Goal: Task Accomplishment & Management: Manage account settings

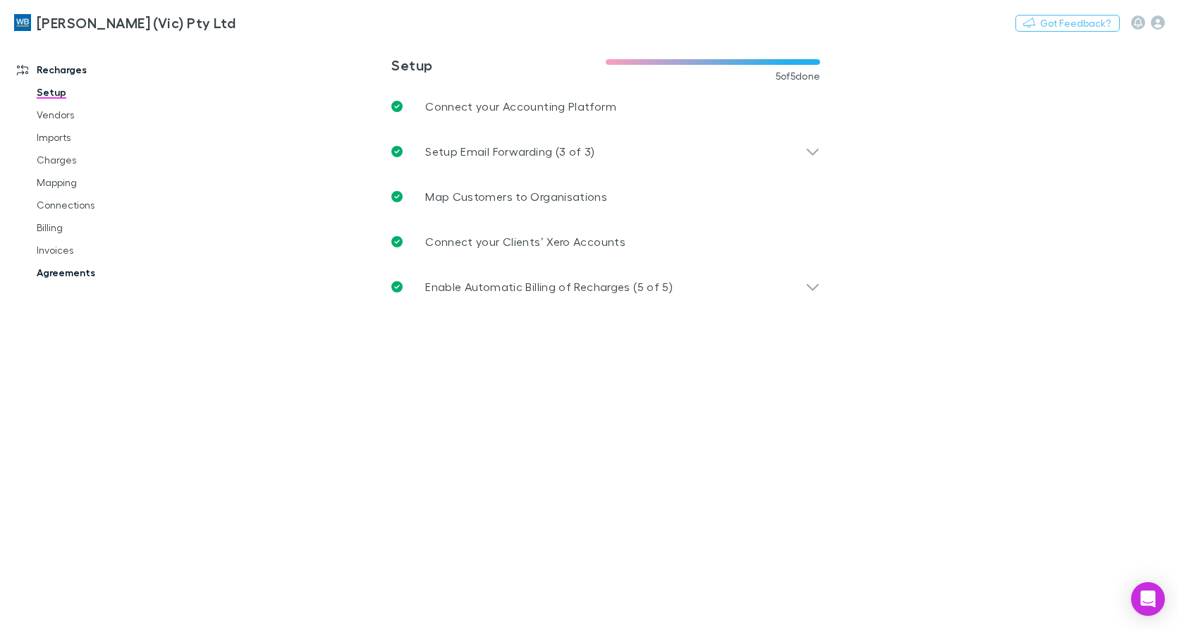
click at [80, 268] on link "Agreements" at bounding box center [105, 273] width 164 height 23
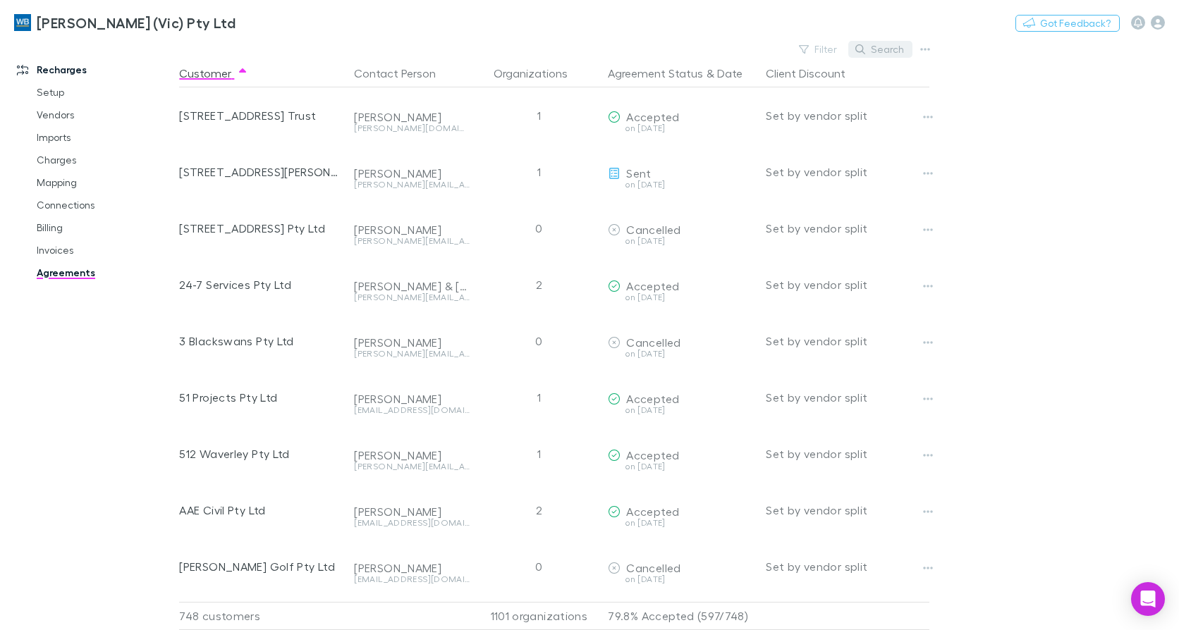
click at [896, 52] on button "Search" at bounding box center [880, 49] width 64 height 17
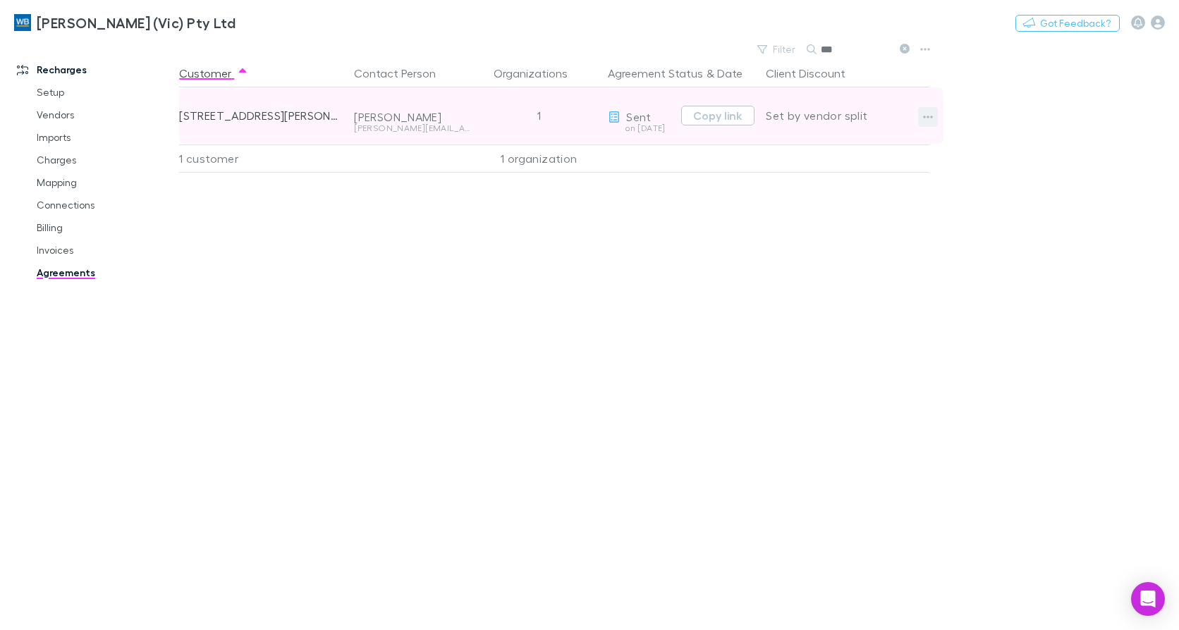
click at [937, 118] on button "button" at bounding box center [928, 117] width 20 height 20
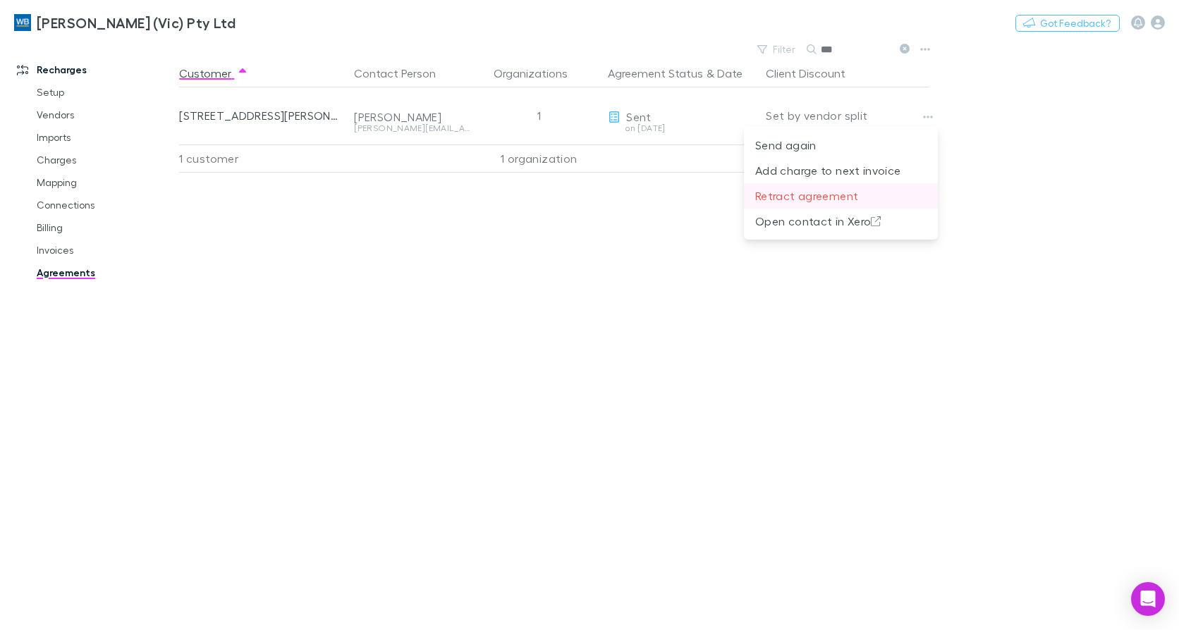
click at [835, 193] on p "Retract agreement" at bounding box center [840, 196] width 171 height 17
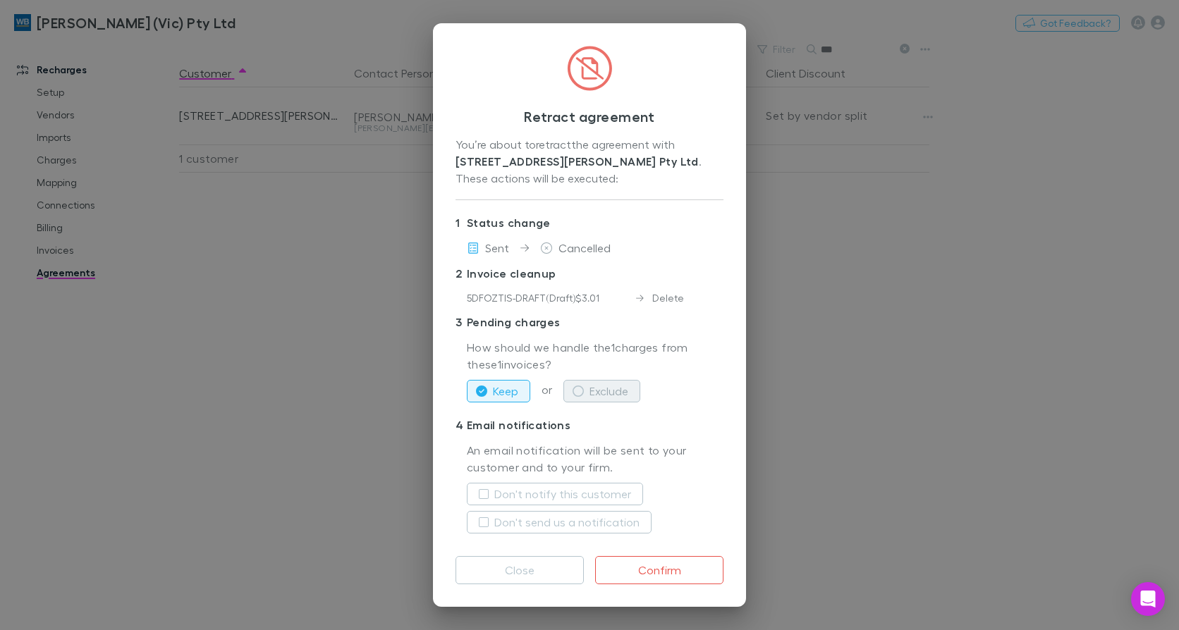
click at [631, 396] on button "Exclude" at bounding box center [601, 391] width 77 height 23
click at [557, 496] on label "Don't notify this customer" at bounding box center [562, 494] width 137 height 17
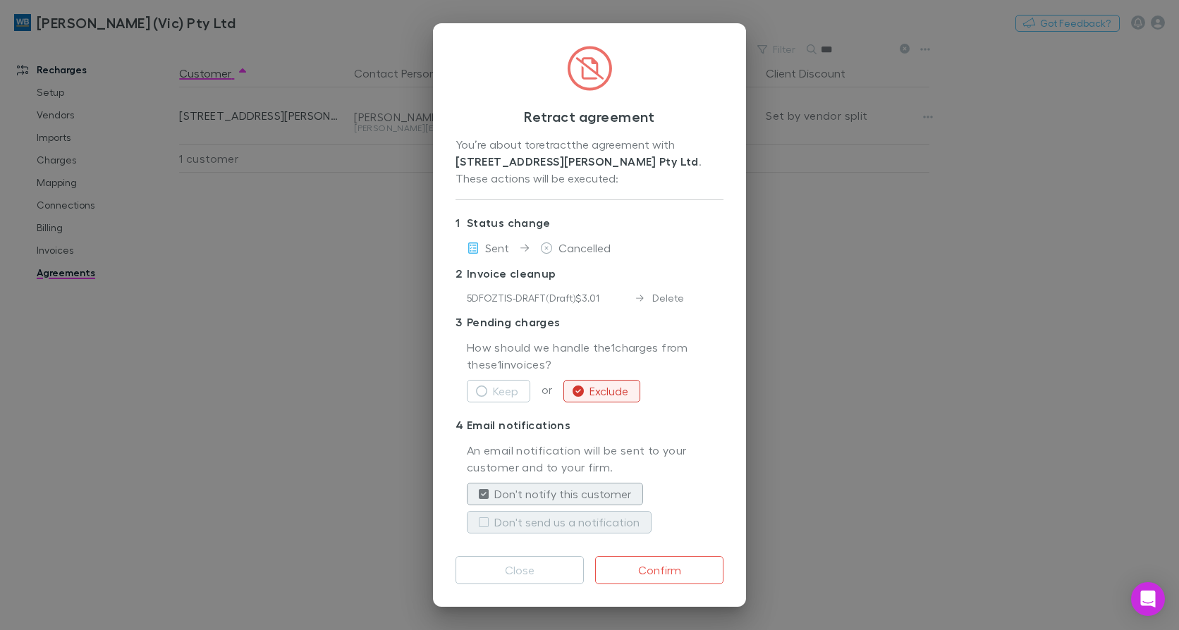
click at [552, 531] on button "Don't send us a notification" at bounding box center [559, 522] width 185 height 23
click at [686, 571] on button "Confirm" at bounding box center [659, 570] width 128 height 28
click at [551, 571] on button "Close" at bounding box center [520, 570] width 128 height 28
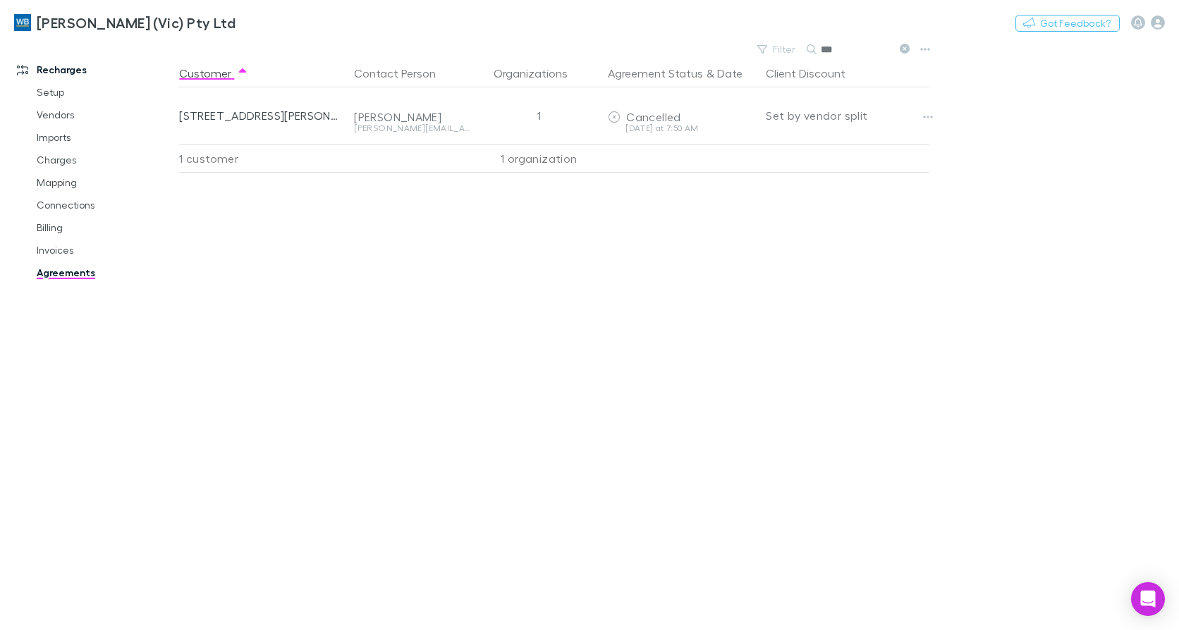
drag, startPoint x: 741, startPoint y: 37, endPoint x: 672, endPoint y: 30, distance: 68.7
click at [672, 30] on div "[PERSON_NAME] (Vic) Pty Ltd Nothing Got Feedback? Recharges Setup Vendors Impor…" at bounding box center [589, 315] width 1179 height 630
type input "*****"
click at [53, 183] on link "Mapping" at bounding box center [105, 182] width 164 height 23
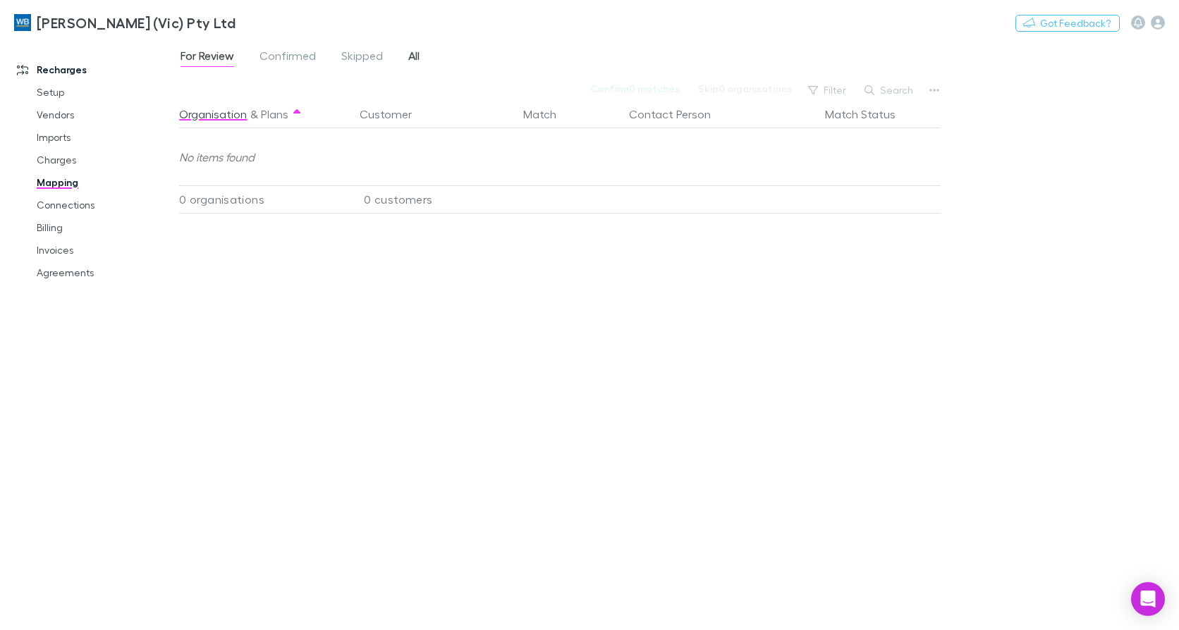
click at [413, 56] on span "All" at bounding box center [413, 58] width 11 height 18
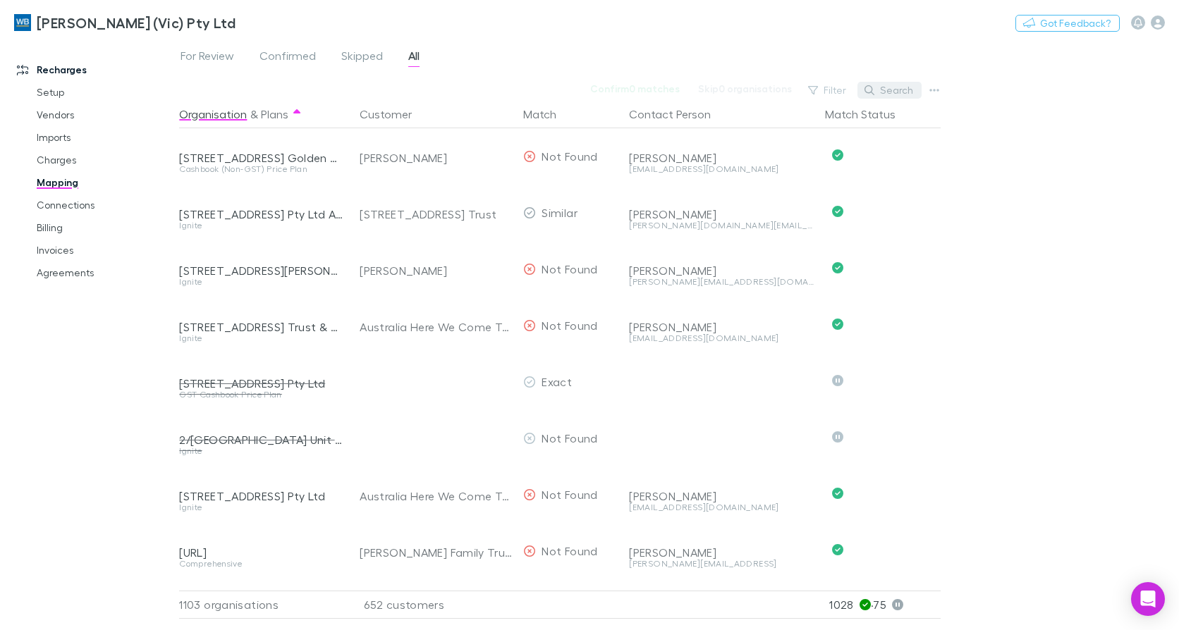
click at [903, 92] on button "Search" at bounding box center [890, 90] width 64 height 17
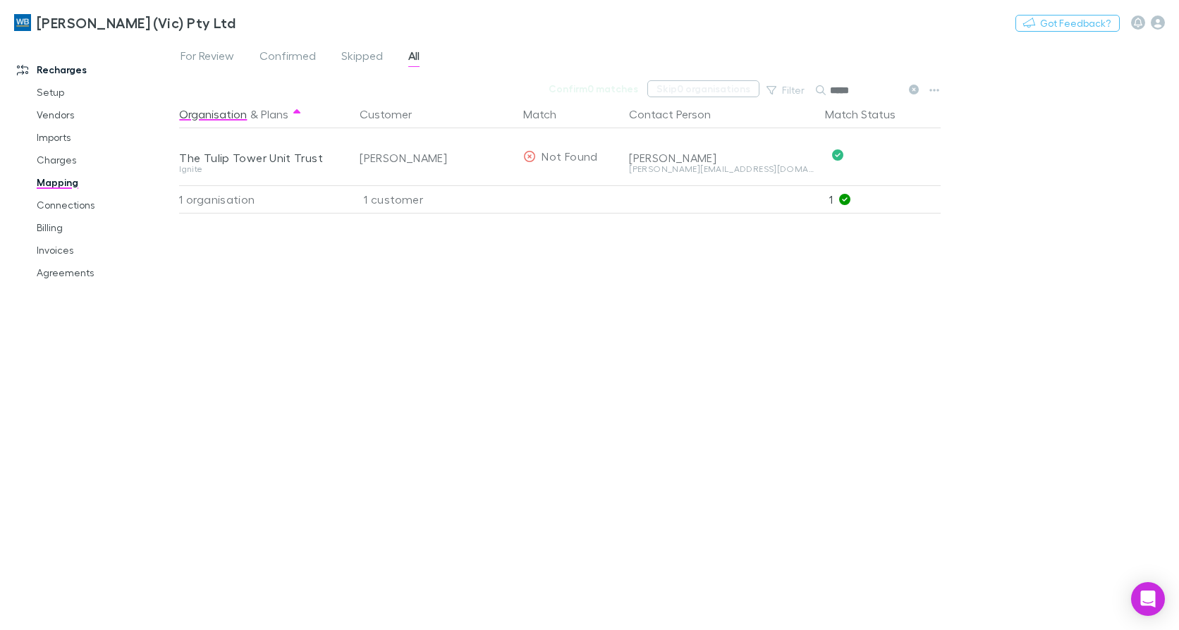
click at [719, 88] on div "Confirm 0 matches Skip 0 organisations Filter Search *****" at bounding box center [561, 90] width 765 height 20
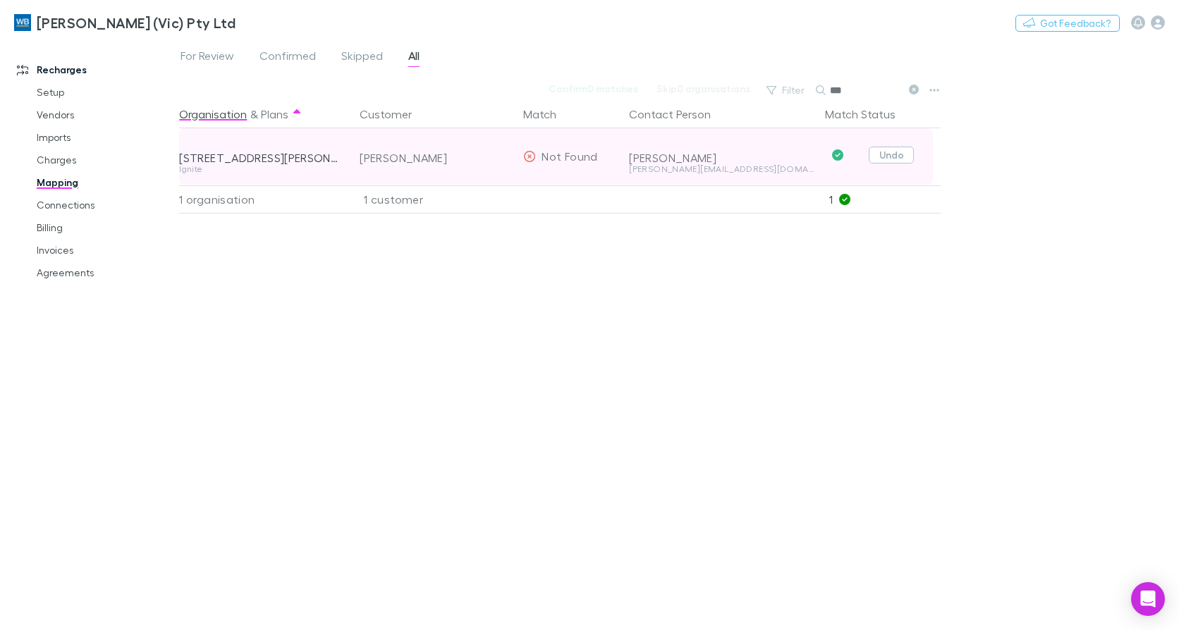
click at [884, 150] on button "Undo" at bounding box center [891, 155] width 45 height 17
click at [502, 157] on button "button" at bounding box center [494, 156] width 17 height 17
click at [906, 154] on button "Skip" at bounding box center [903, 157] width 45 height 17
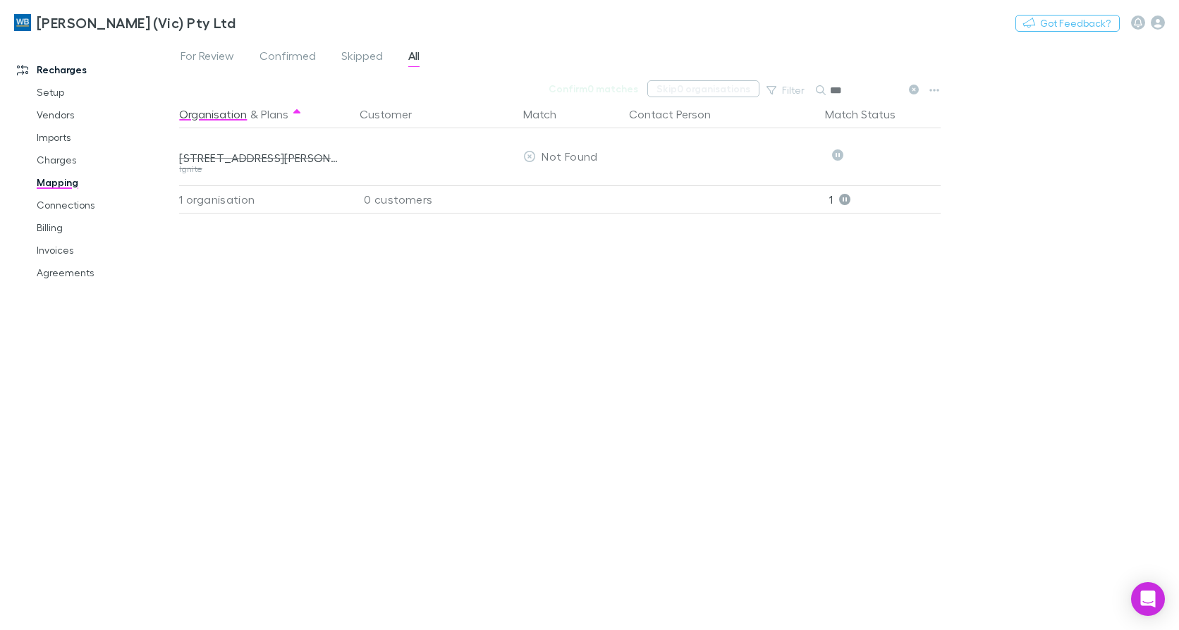
click at [702, 92] on div "Confirm 0 matches Skip 0 organisations Filter Search ***" at bounding box center [561, 90] width 765 height 20
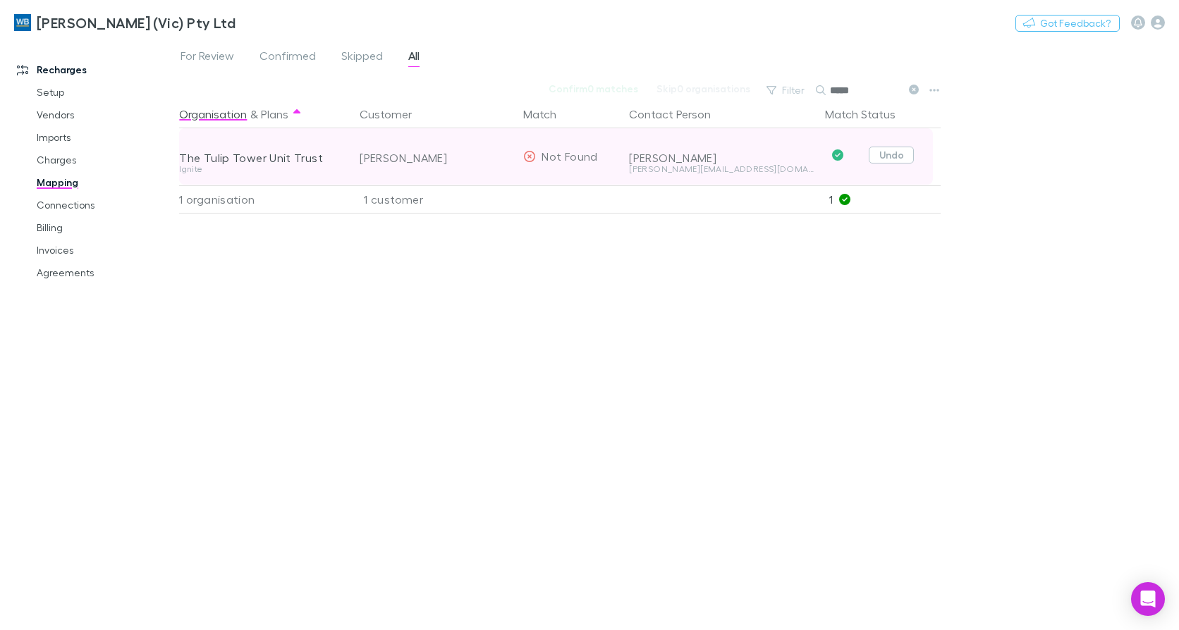
type input "*****"
click at [885, 148] on button "Undo" at bounding box center [891, 155] width 45 height 17
click at [494, 155] on icon "button" at bounding box center [494, 156] width 8 height 11
click at [900, 157] on button "Skip" at bounding box center [903, 157] width 45 height 17
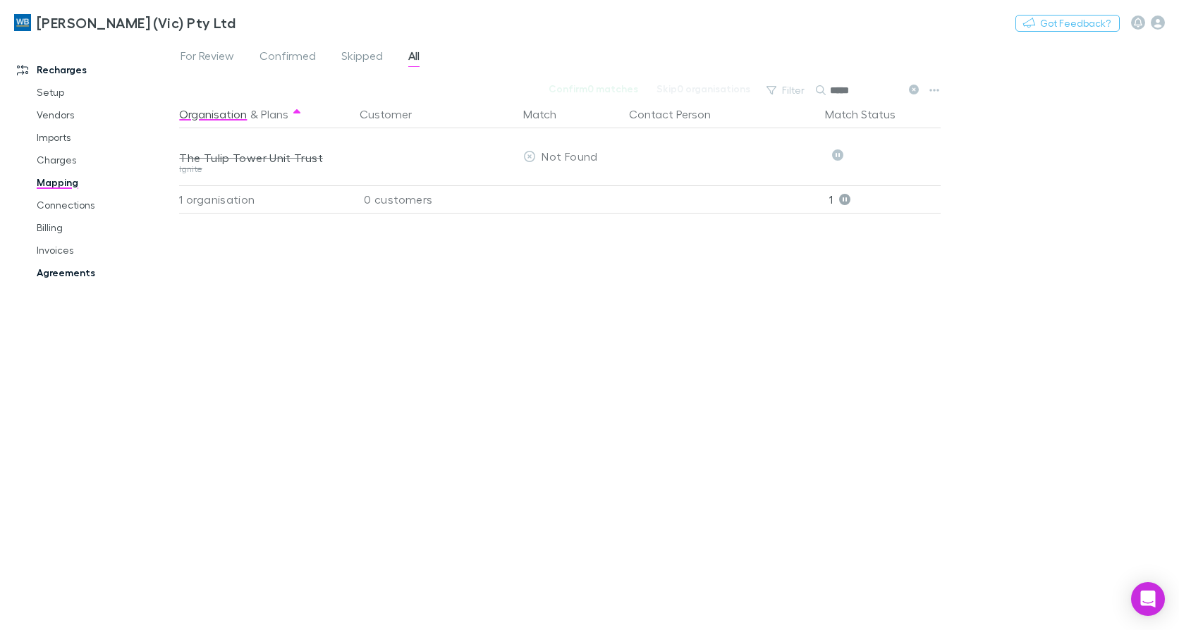
click at [94, 272] on link "Agreements" at bounding box center [105, 273] width 164 height 23
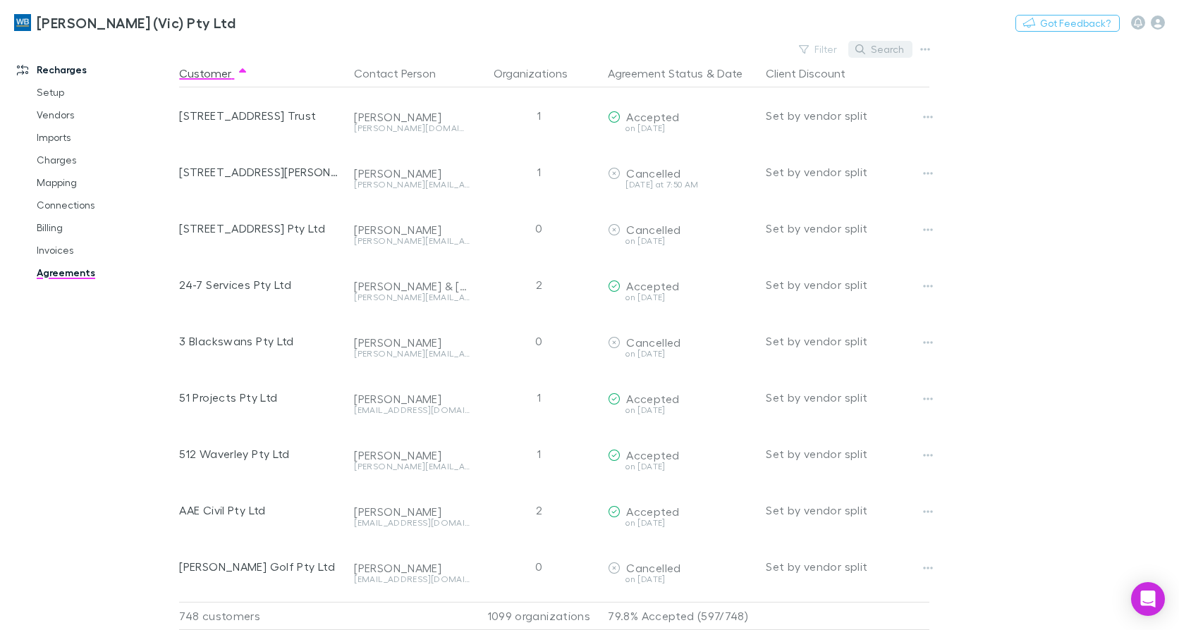
click at [884, 44] on button "Search" at bounding box center [880, 49] width 64 height 17
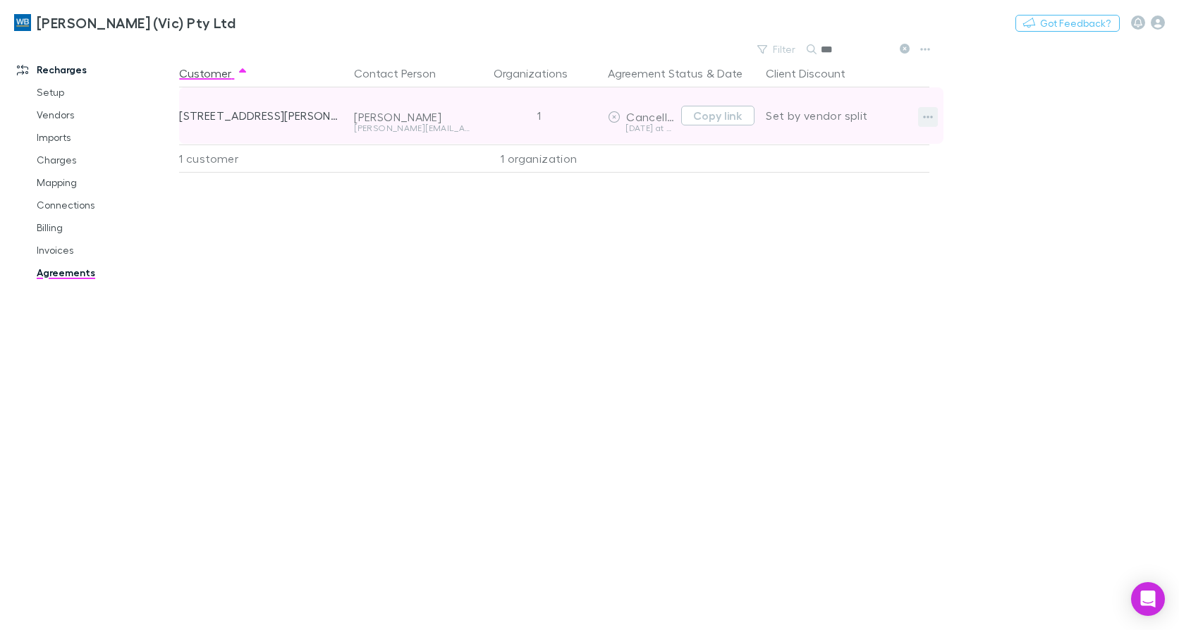
type input "***"
click at [925, 116] on icon "button" at bounding box center [929, 117] width 10 height 3
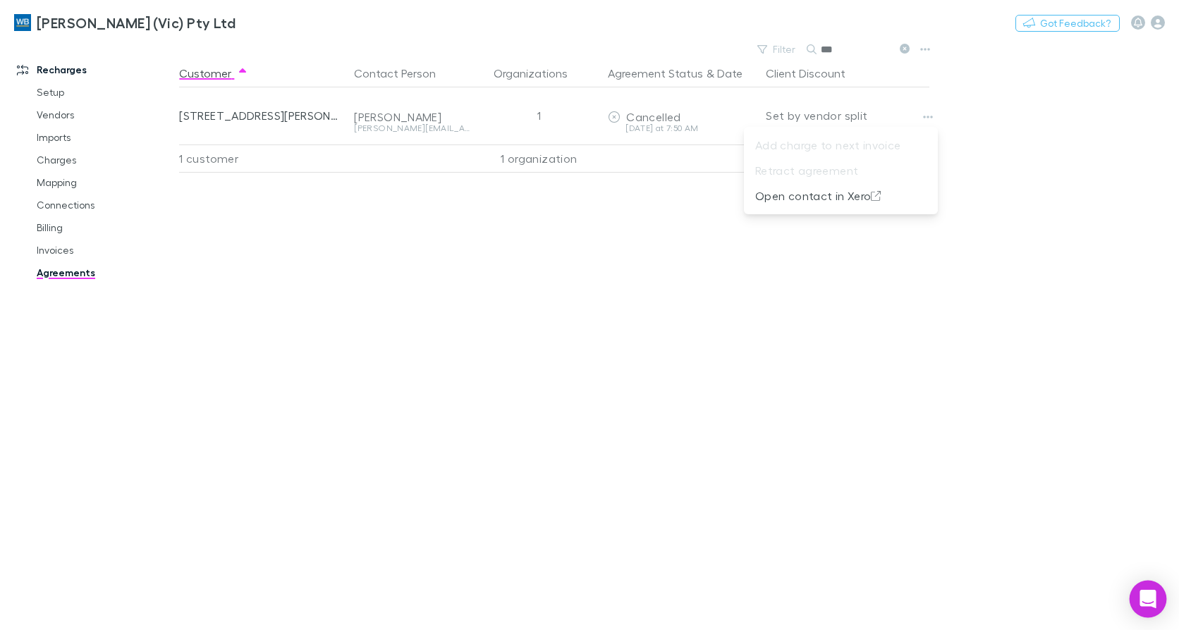
click at [1136, 597] on div "Open Intercom Messenger" at bounding box center [1148, 599] width 37 height 37
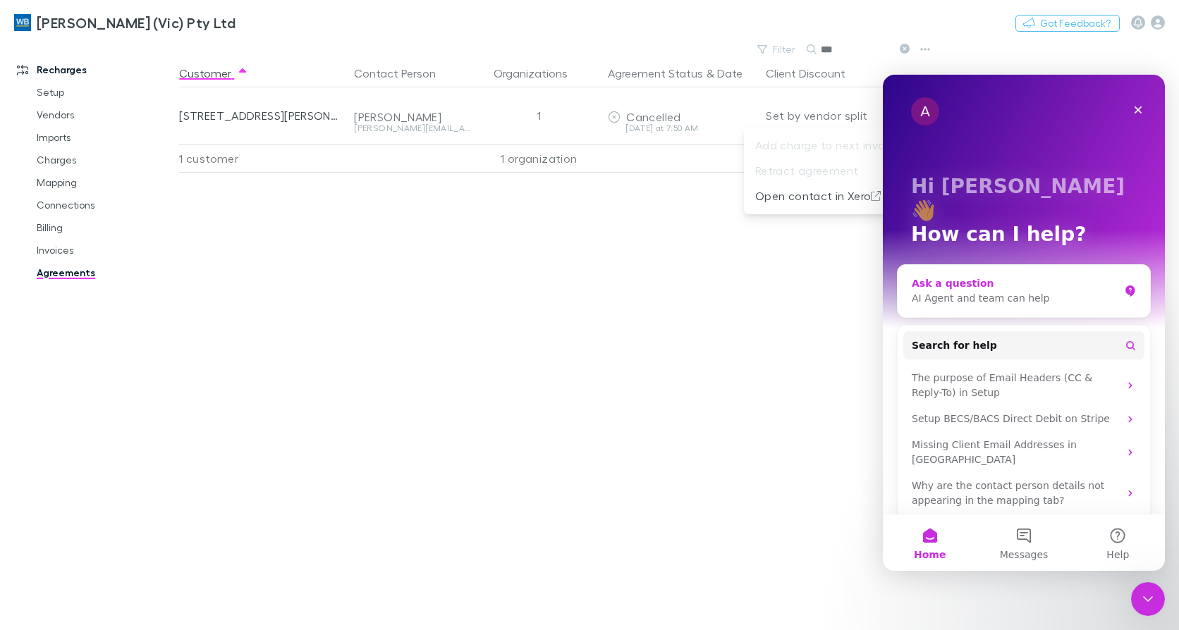
click at [963, 276] on div "Ask a question" at bounding box center [1015, 283] width 207 height 15
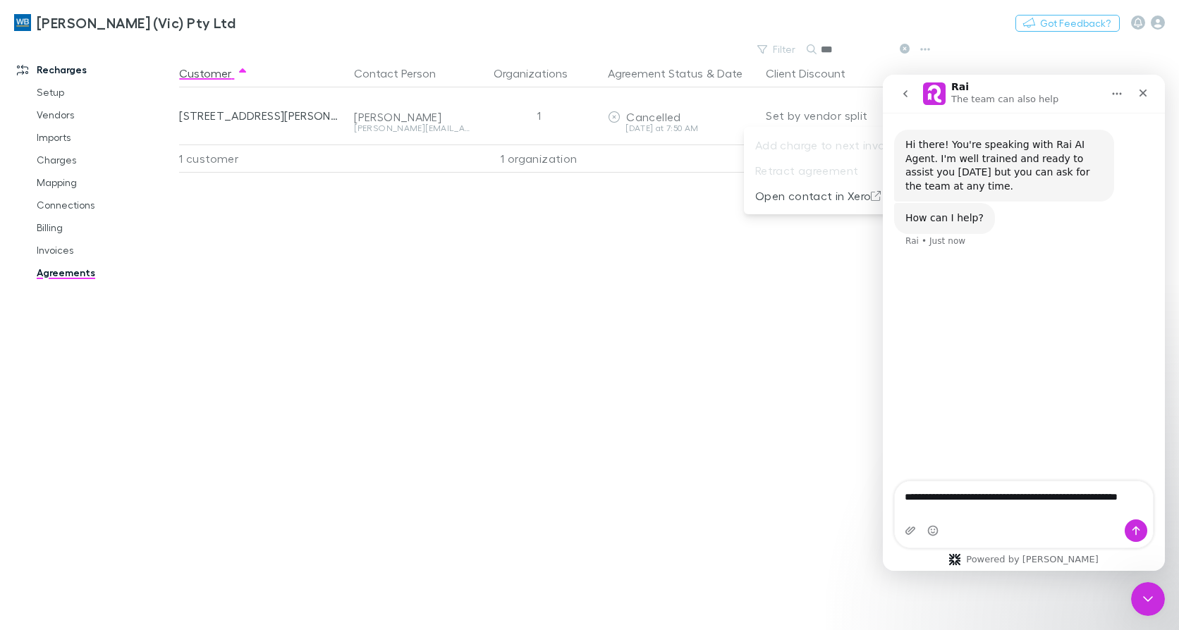
type textarea "**********"
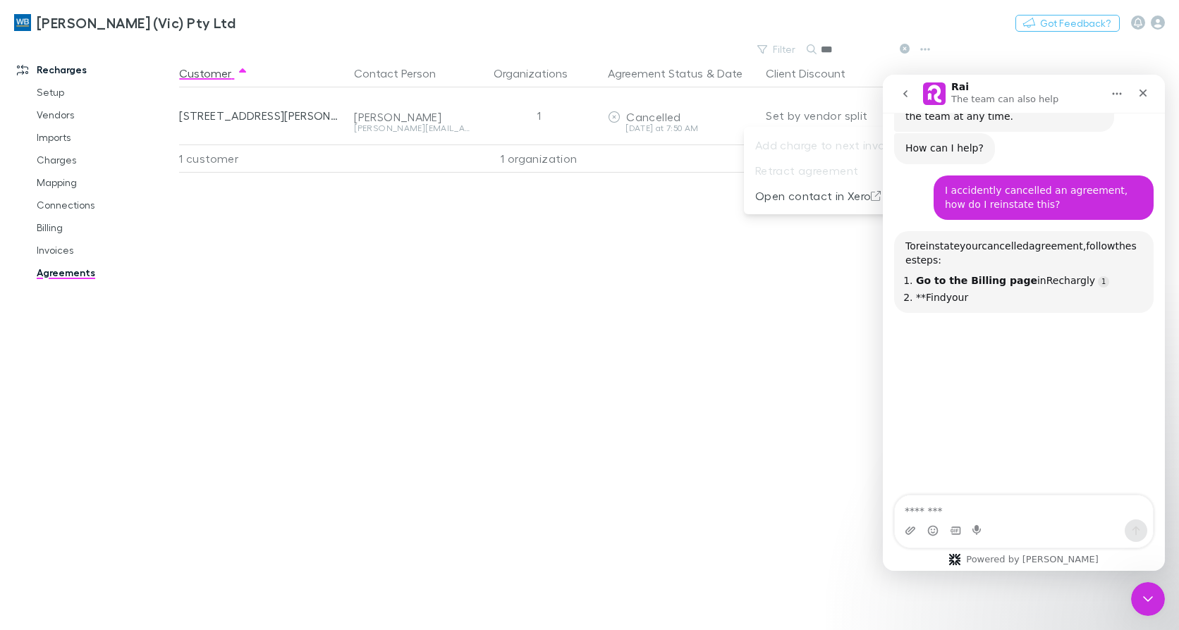
scroll to position [122, 0]
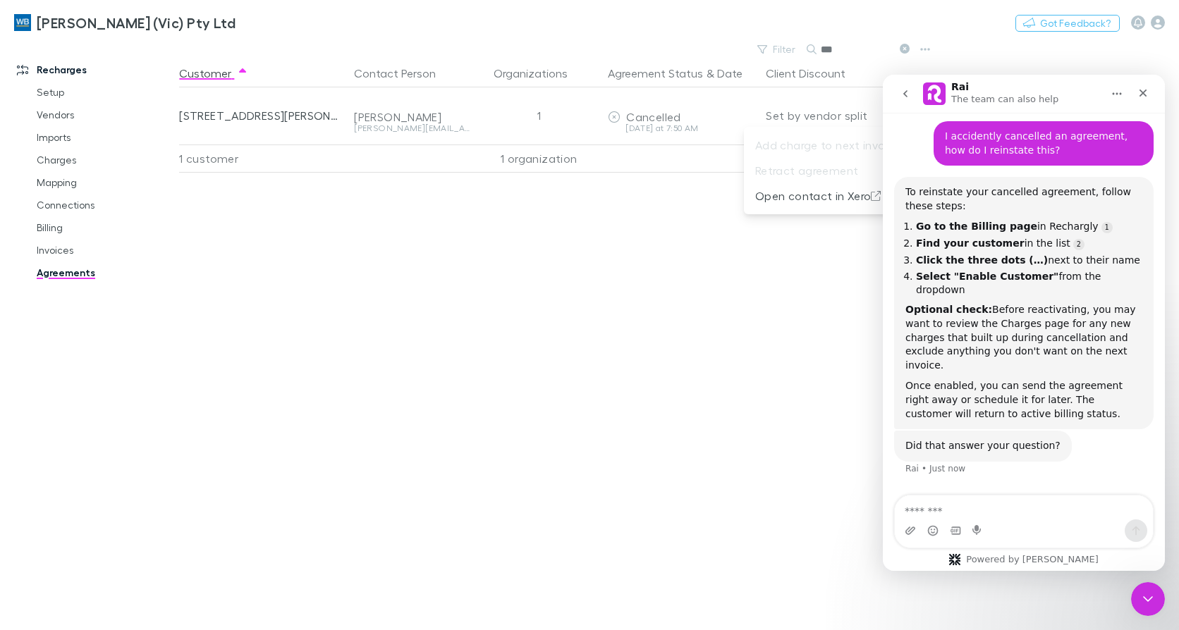
click at [50, 234] on div at bounding box center [589, 315] width 1179 height 630
click at [51, 231] on link "Billing" at bounding box center [105, 228] width 164 height 23
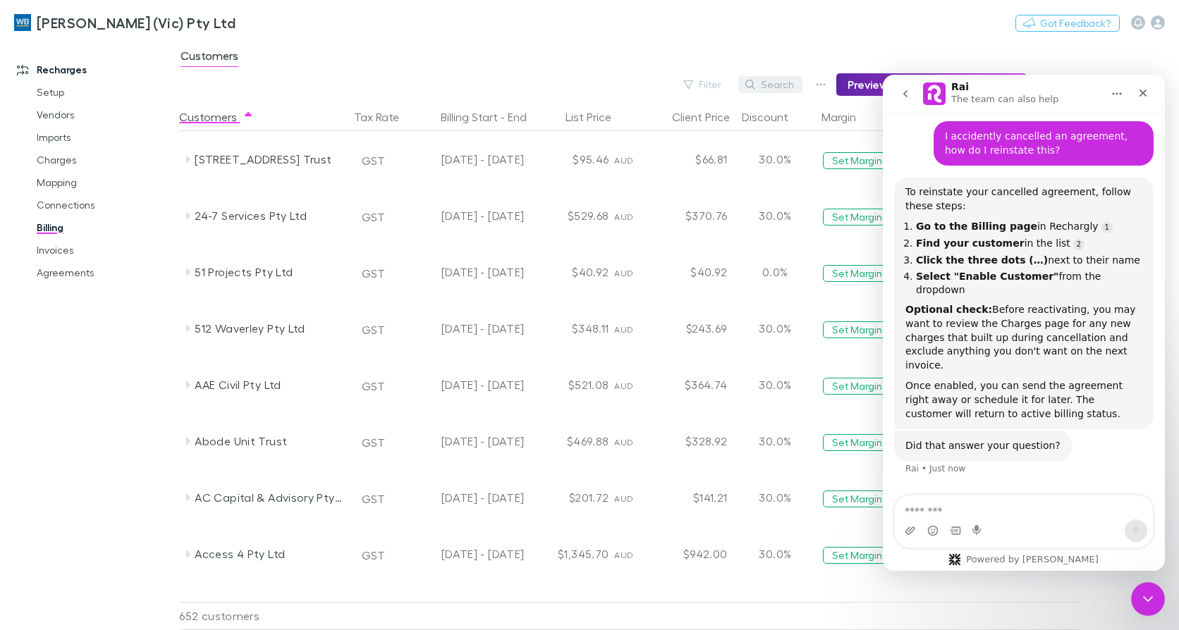
click at [789, 87] on button "Search" at bounding box center [770, 84] width 64 height 17
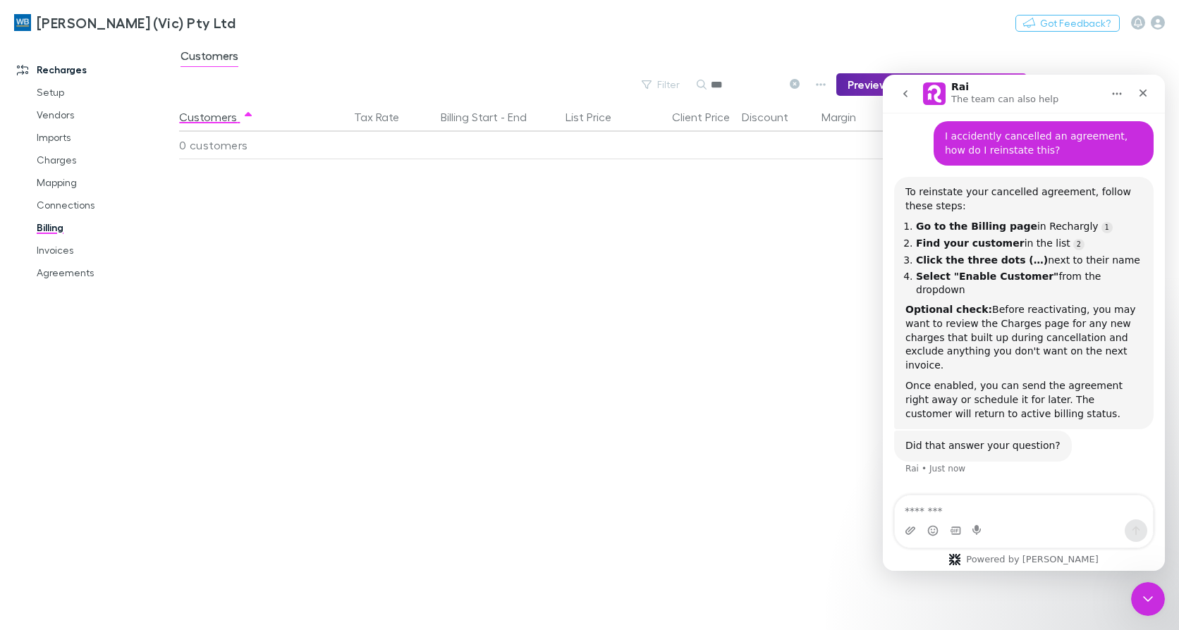
type input "***"
click at [47, 228] on link "Billing" at bounding box center [105, 228] width 164 height 23
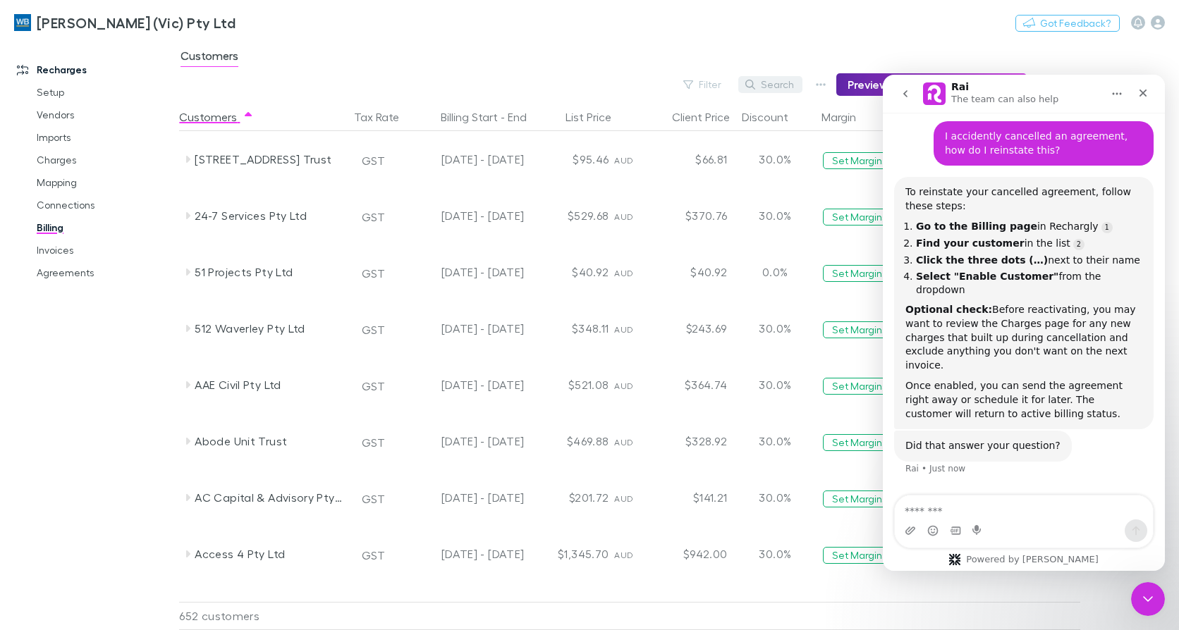
click at [792, 83] on button "Search" at bounding box center [770, 84] width 64 height 17
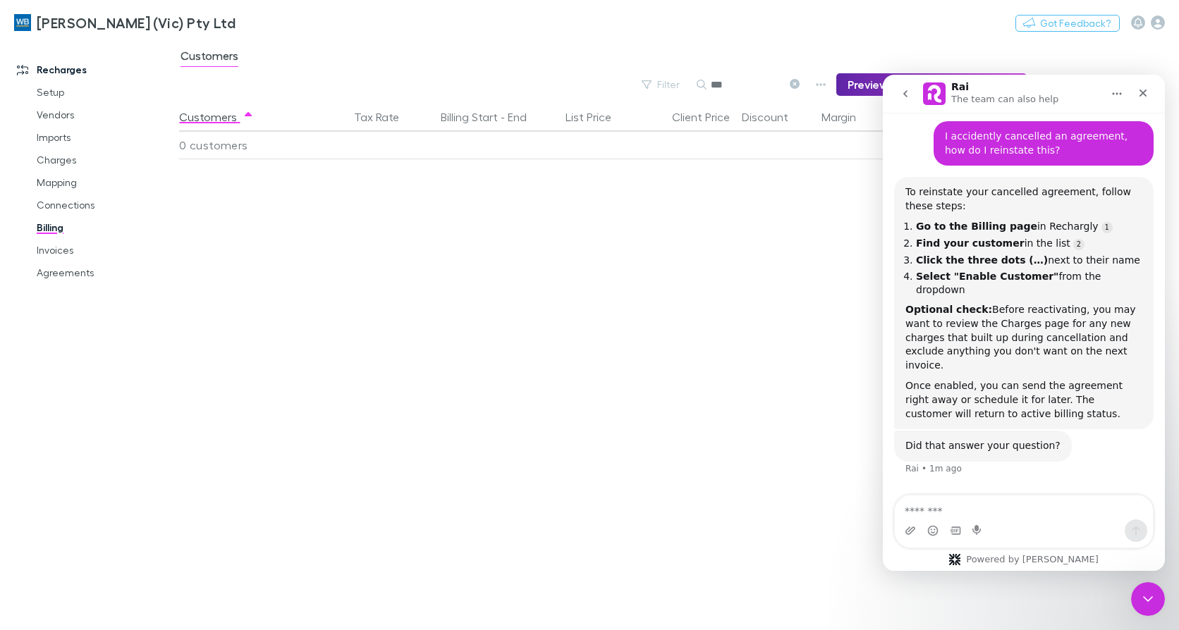
type input "***"
click at [800, 84] on icon at bounding box center [795, 84] width 10 height 10
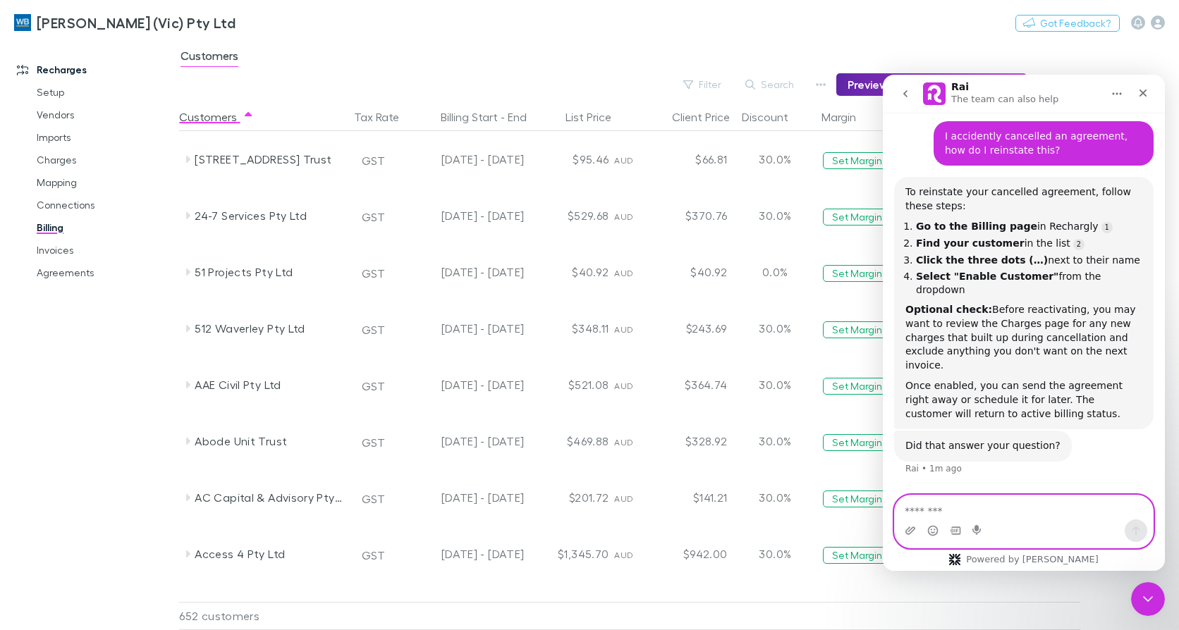
click at [948, 506] on textarea "Message…" at bounding box center [1024, 508] width 258 height 24
type textarea "**********"
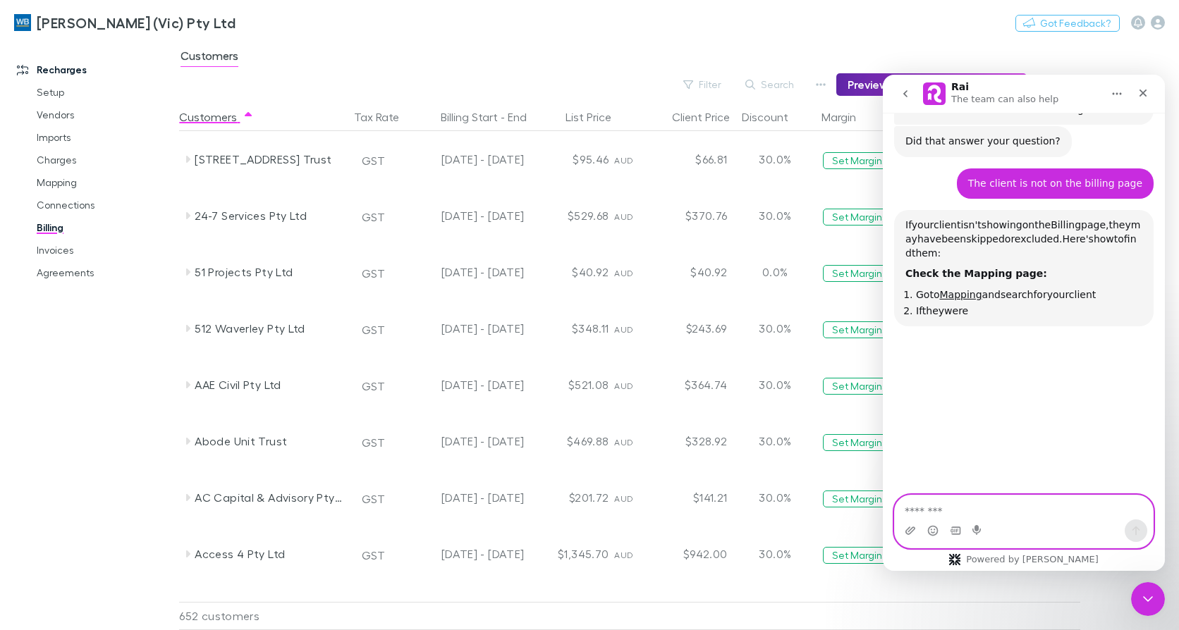
scroll to position [447, 0]
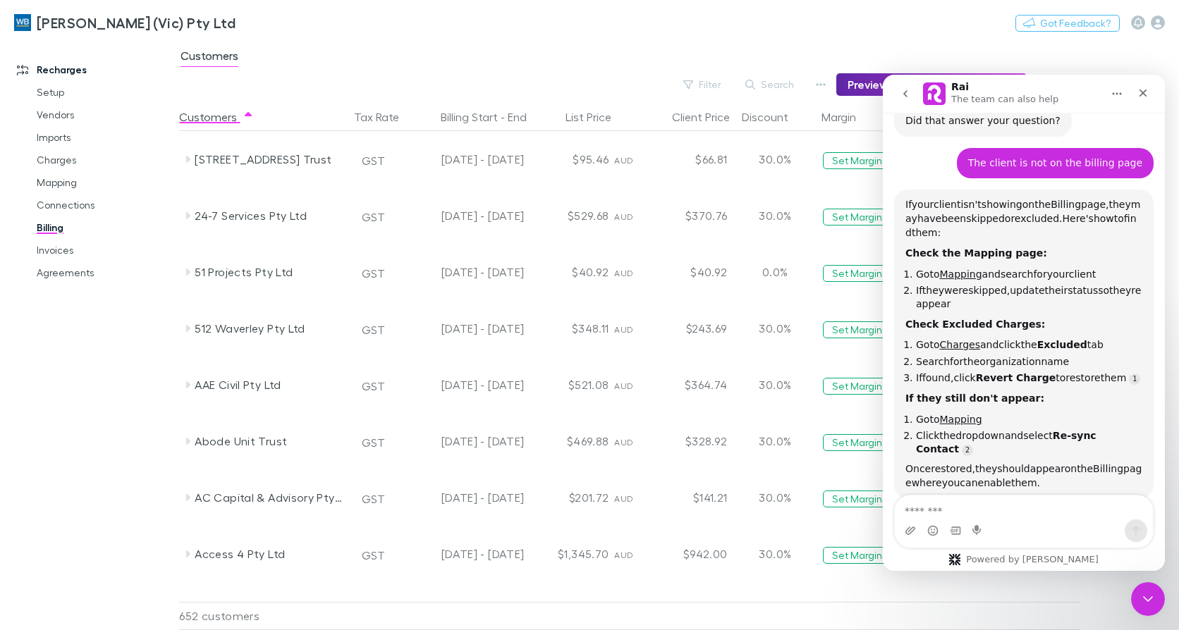
drag, startPoint x: 61, startPoint y: 177, endPoint x: 731, endPoint y: 161, distance: 670.2
click at [61, 177] on link "Mapping" at bounding box center [105, 182] width 164 height 23
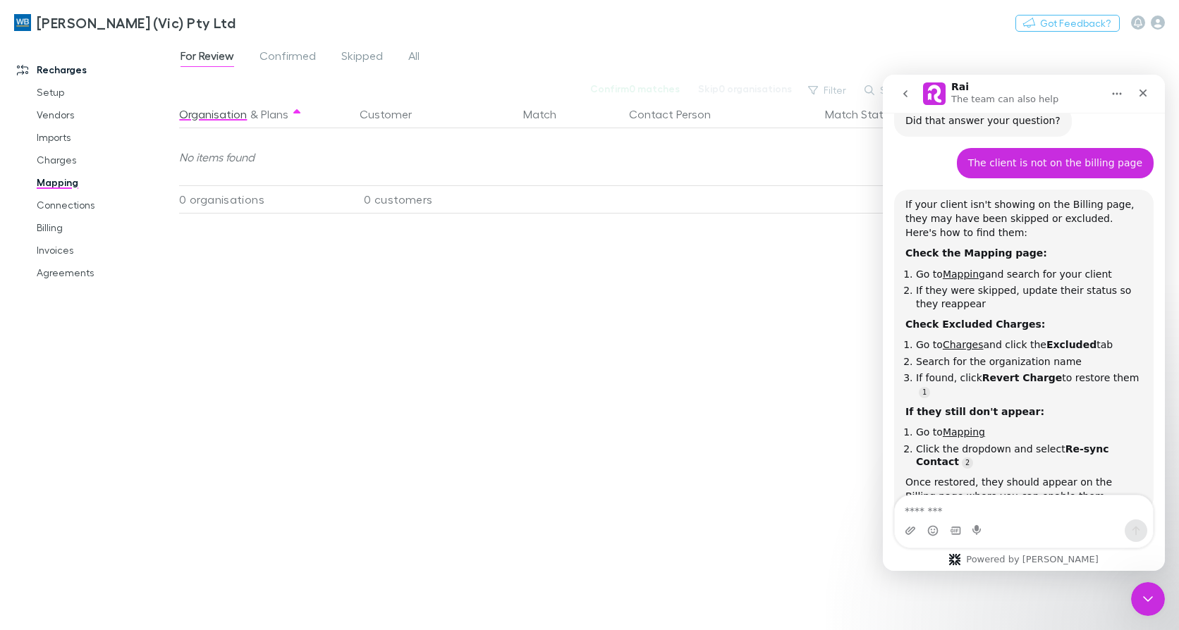
scroll to position [473, 0]
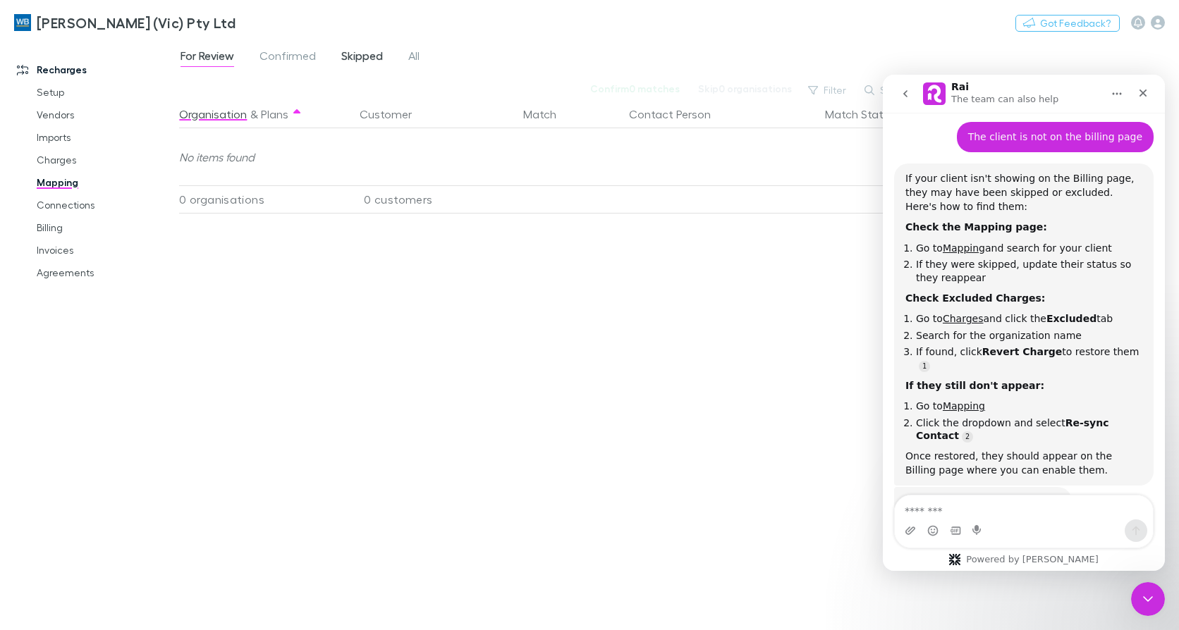
click at [355, 63] on span "Skipped" at bounding box center [362, 58] width 42 height 18
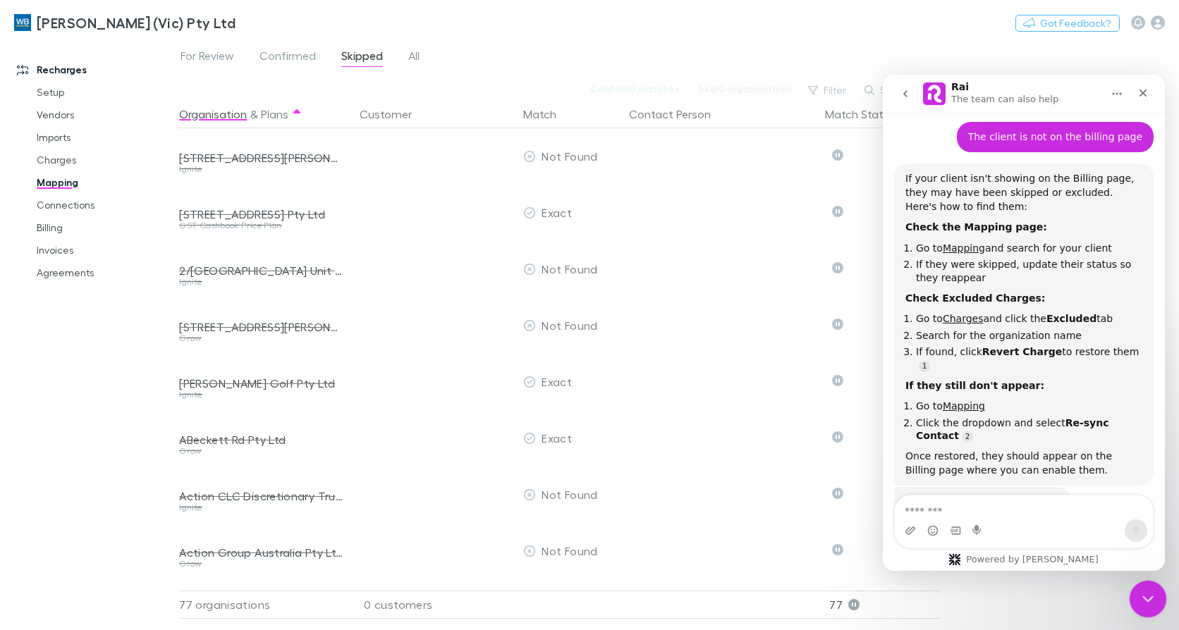
click at [1147, 598] on icon "Close Intercom Messenger" at bounding box center [1146, 597] width 17 height 17
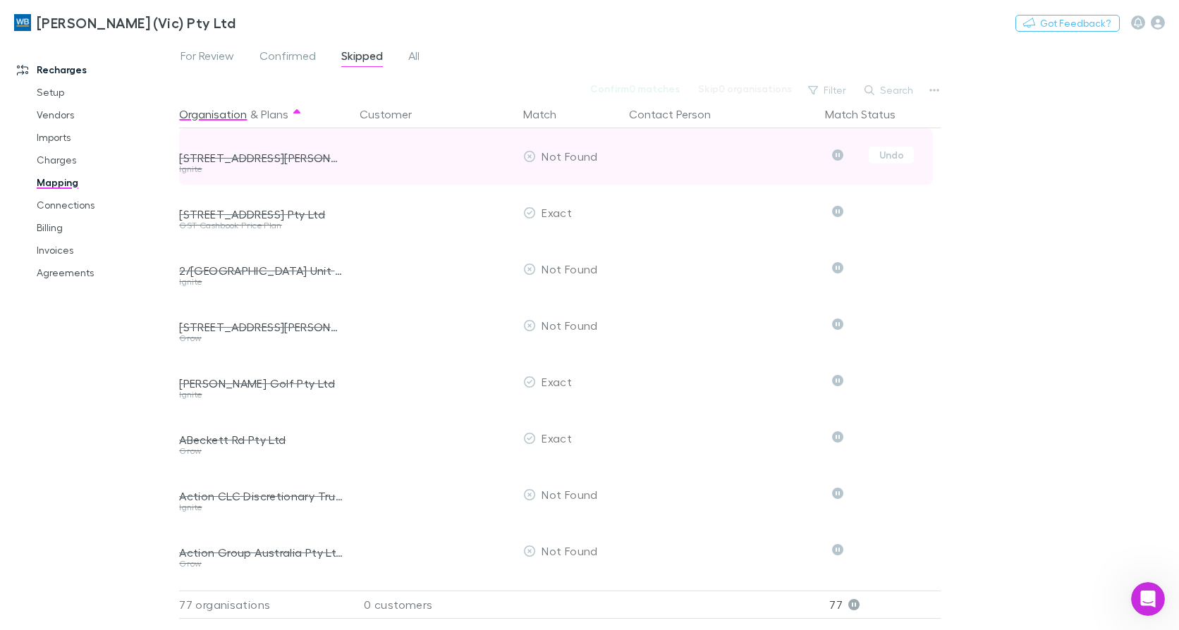
scroll to position [473, 0]
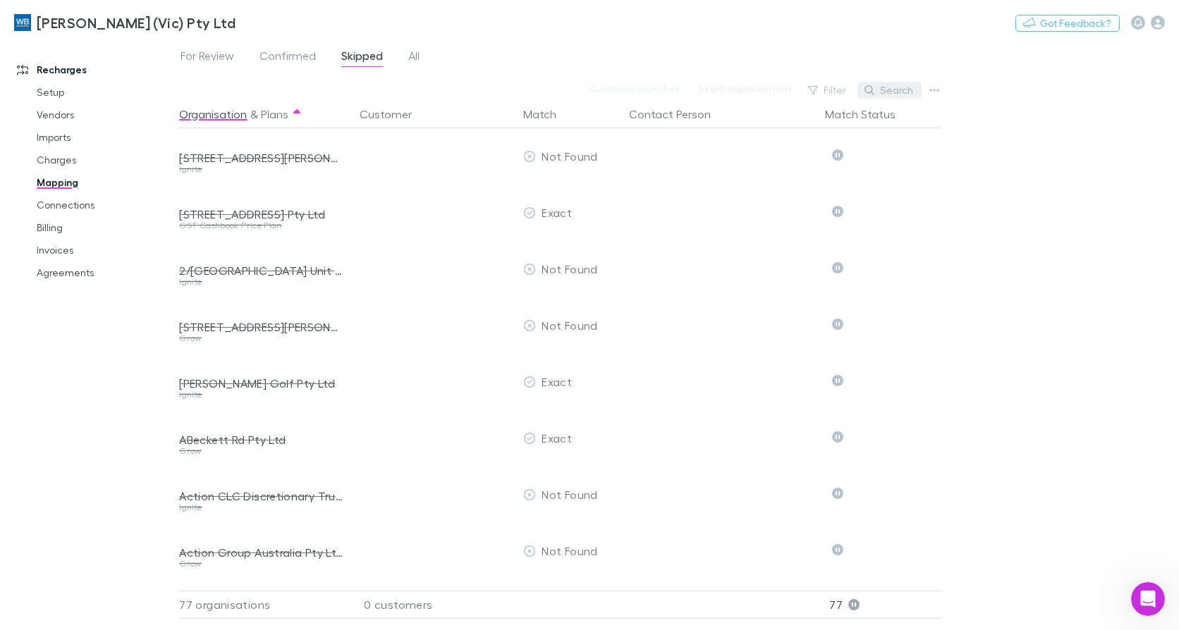
click at [907, 97] on button "Search" at bounding box center [890, 90] width 64 height 17
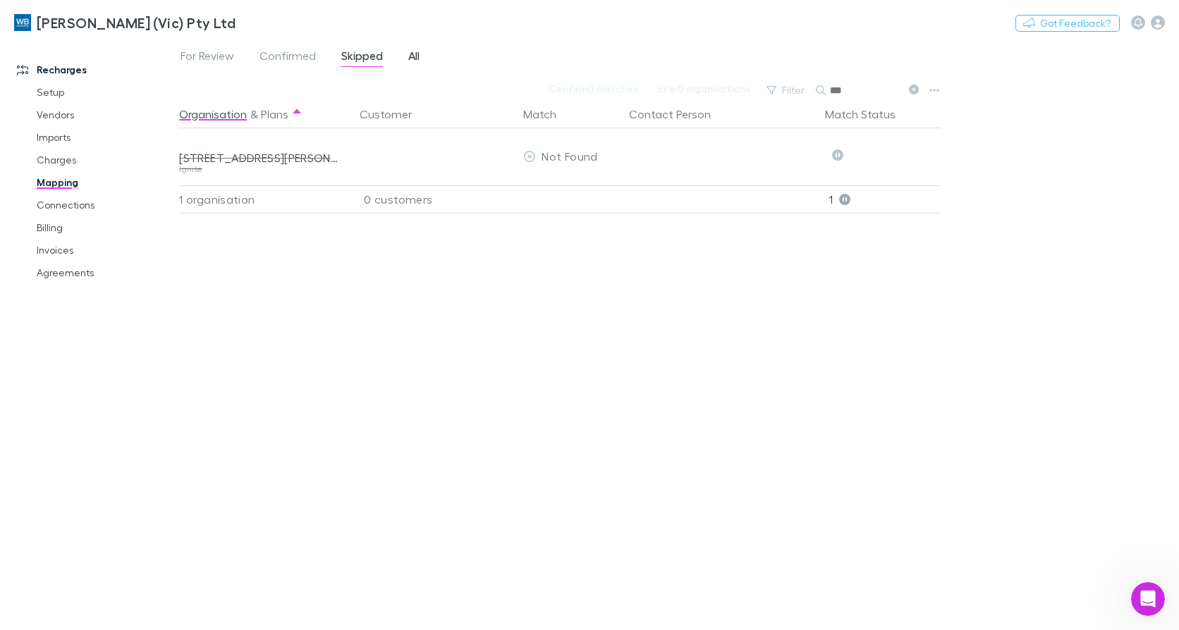
type input "***"
click at [420, 54] on link "All" at bounding box center [414, 58] width 14 height 23
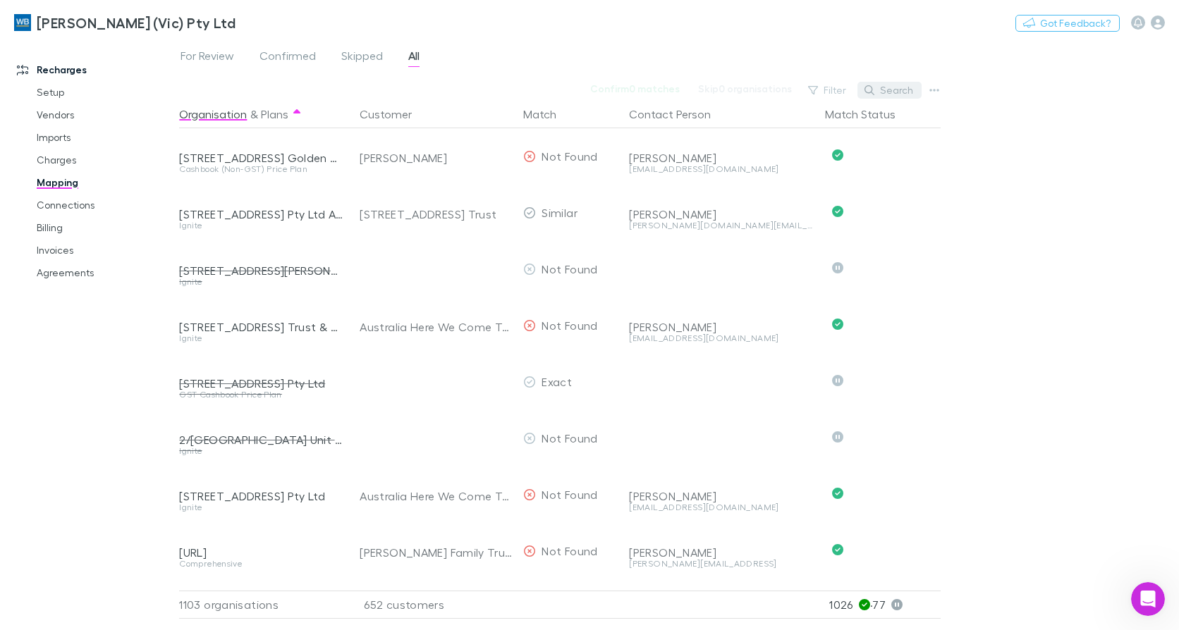
click at [900, 92] on button "Search" at bounding box center [890, 90] width 64 height 17
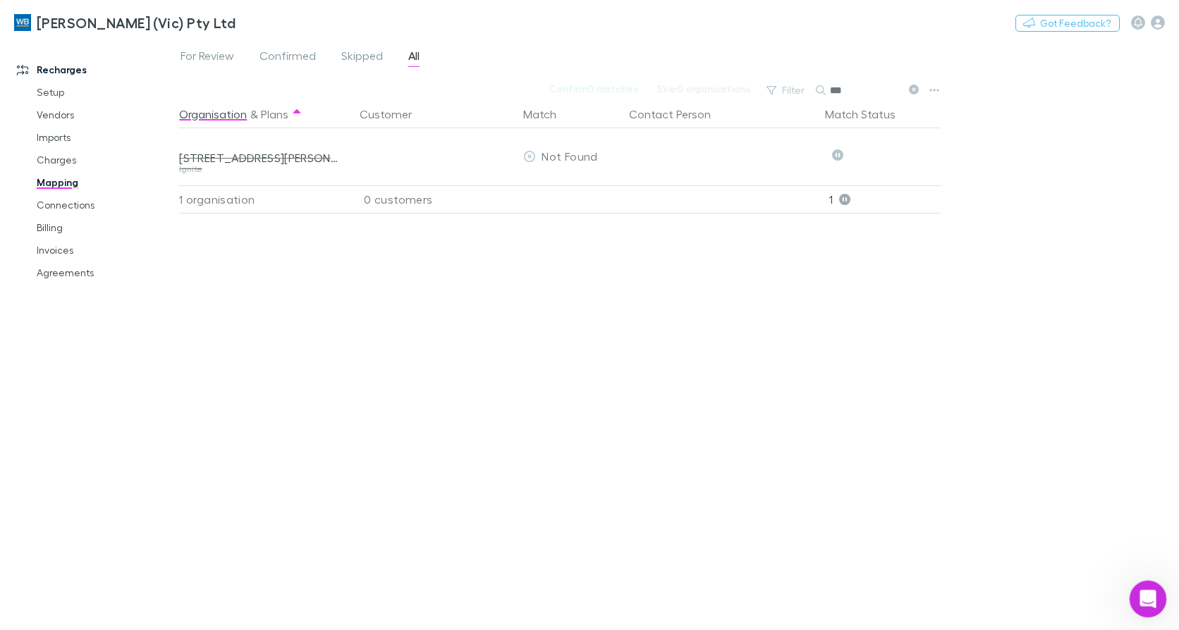
type input "***"
click at [1148, 597] on icon "Open Intercom Messenger" at bounding box center [1146, 597] width 23 height 23
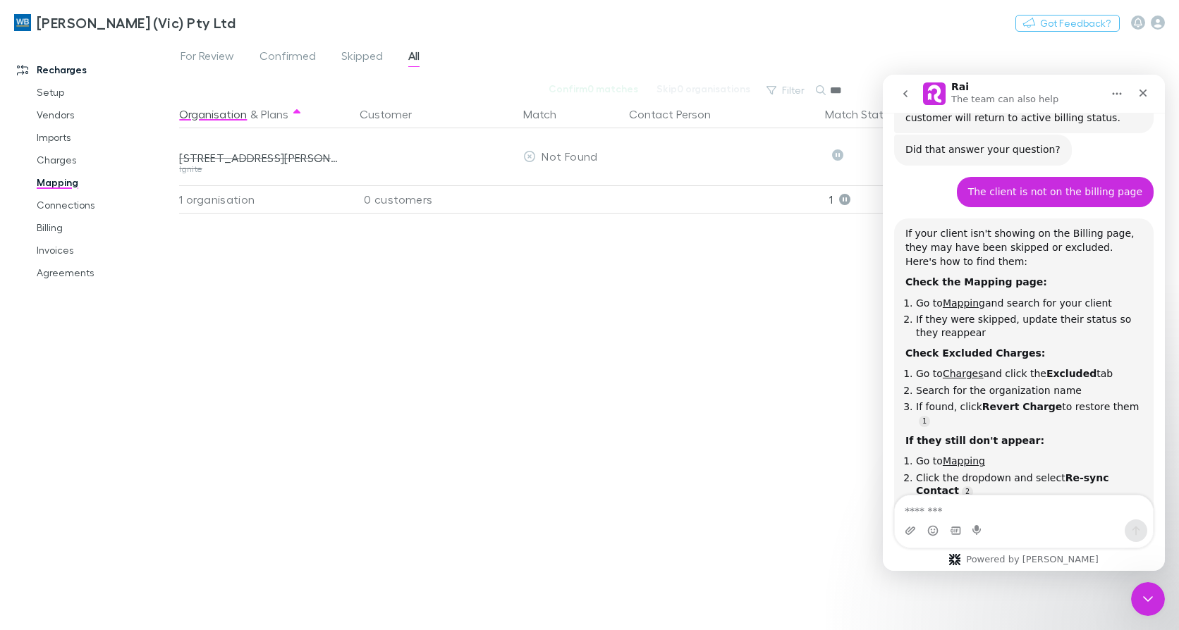
scroll to position [473, 0]
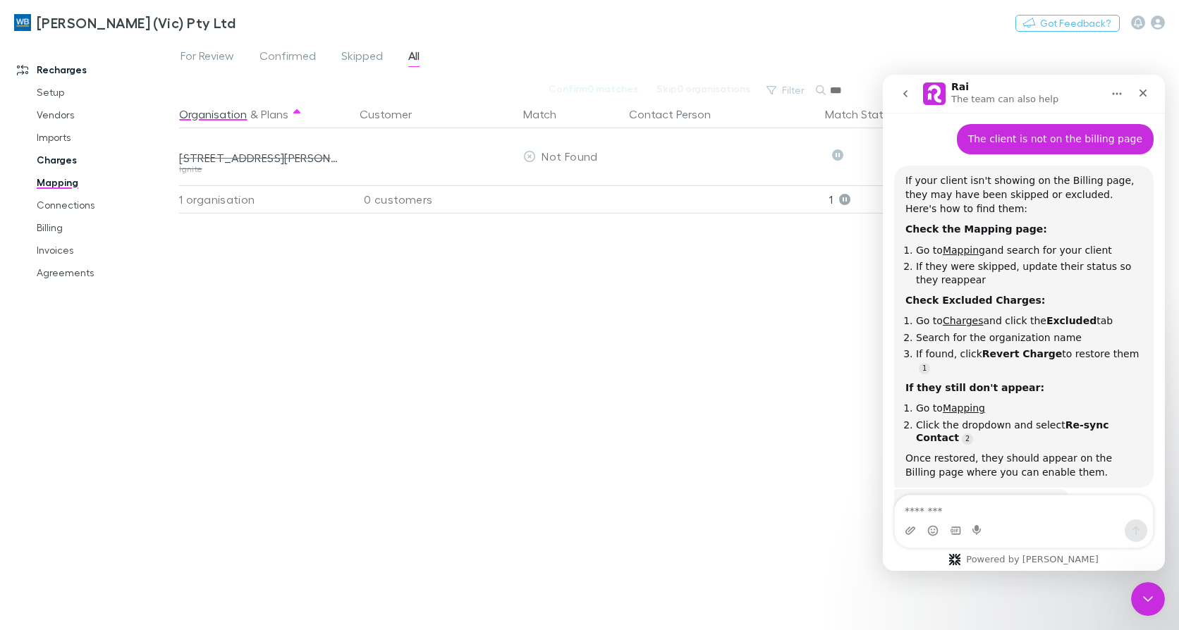
click at [54, 160] on link "Charges" at bounding box center [105, 160] width 164 height 23
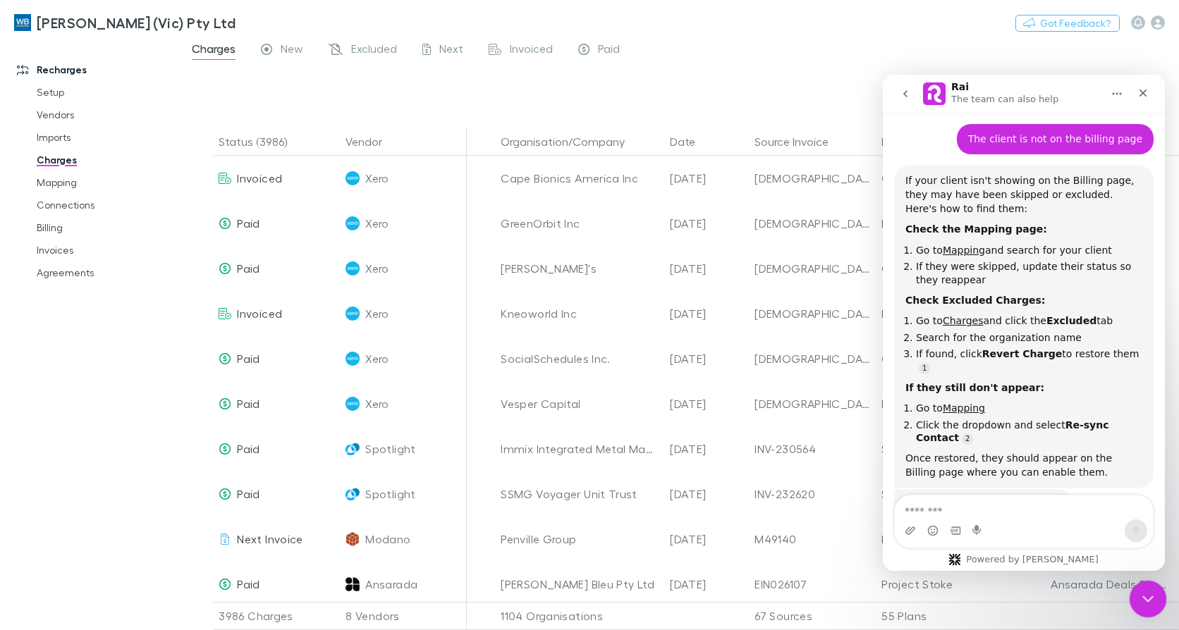
drag, startPoint x: 1152, startPoint y: 604, endPoint x: 1145, endPoint y: 597, distance: 10.0
click at [1152, 604] on icon "Close Intercom Messenger" at bounding box center [1146, 597] width 17 height 17
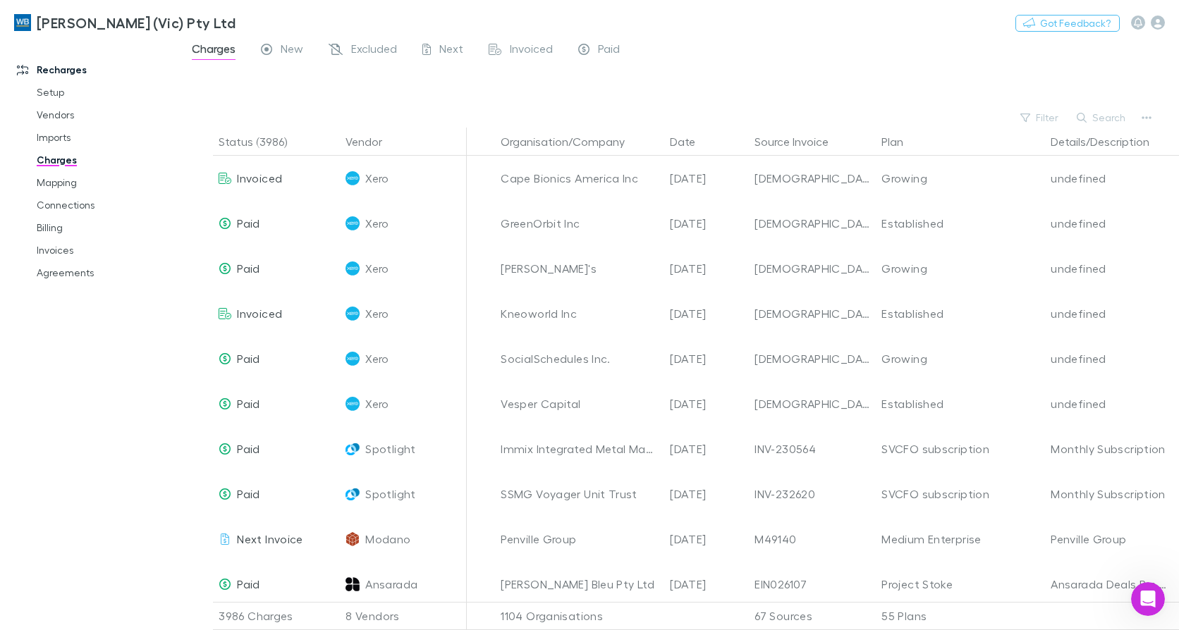
click at [1100, 113] on button "Search" at bounding box center [1102, 117] width 64 height 17
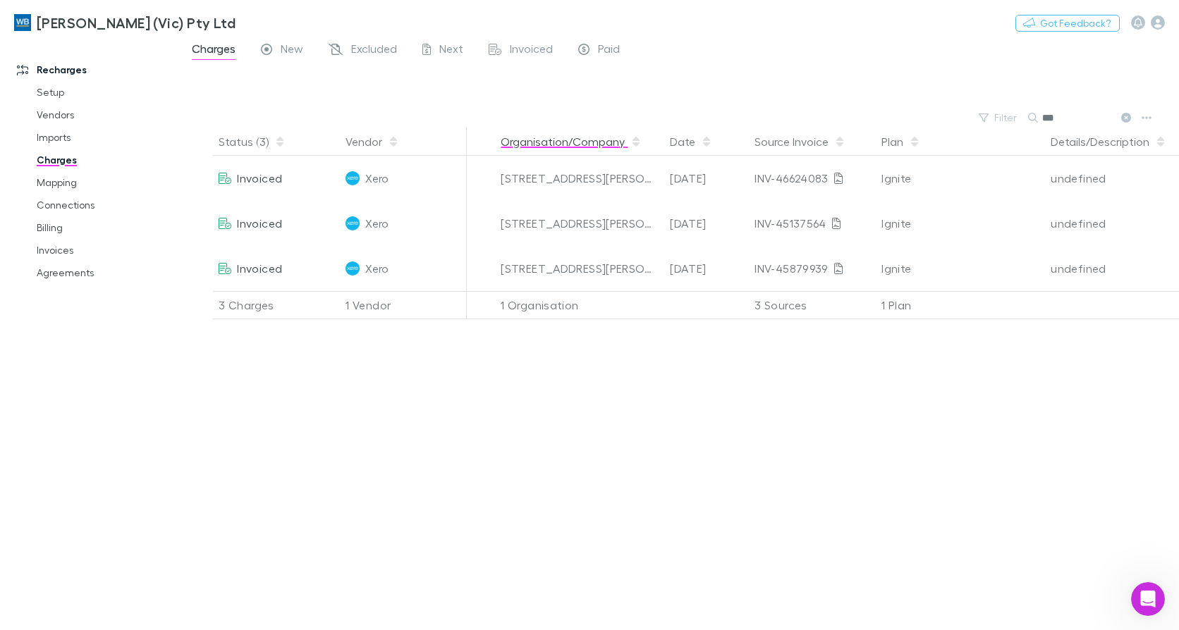
type input "***"
click at [372, 55] on span "Excluded" at bounding box center [374, 51] width 46 height 18
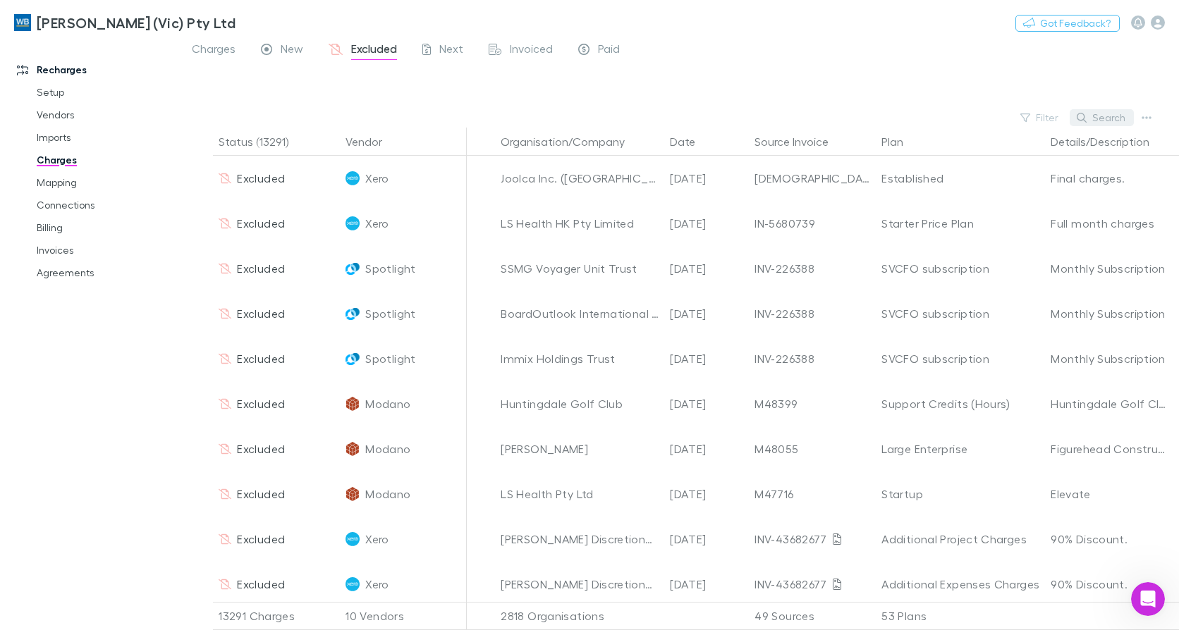
click at [1114, 118] on button "Search" at bounding box center [1102, 117] width 64 height 17
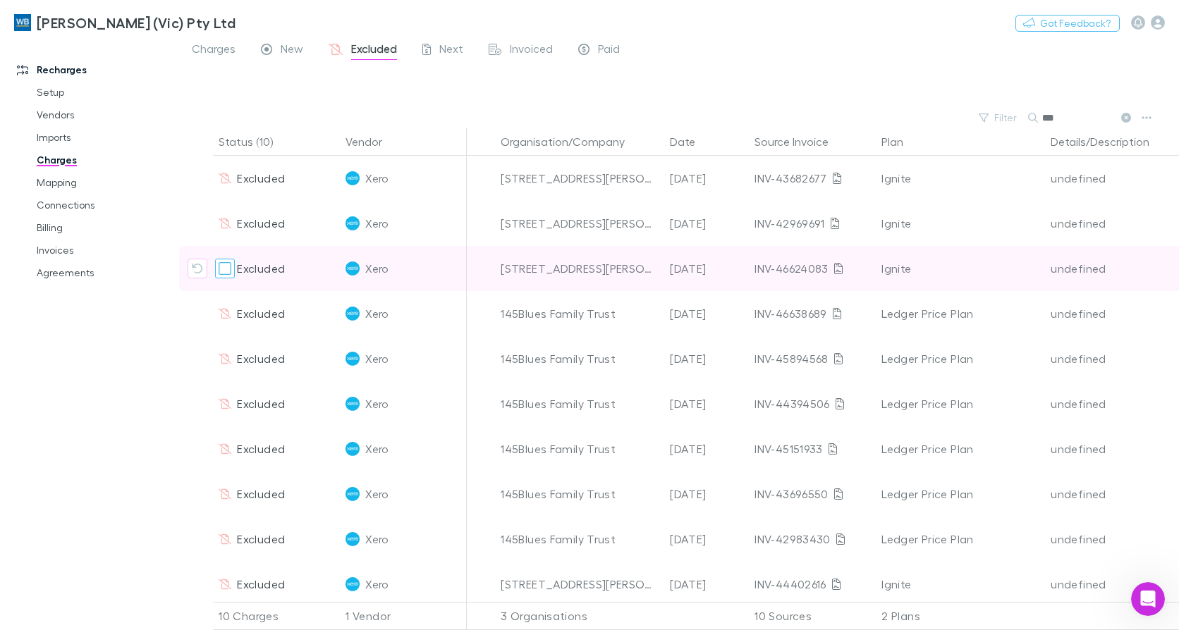
type input "***"
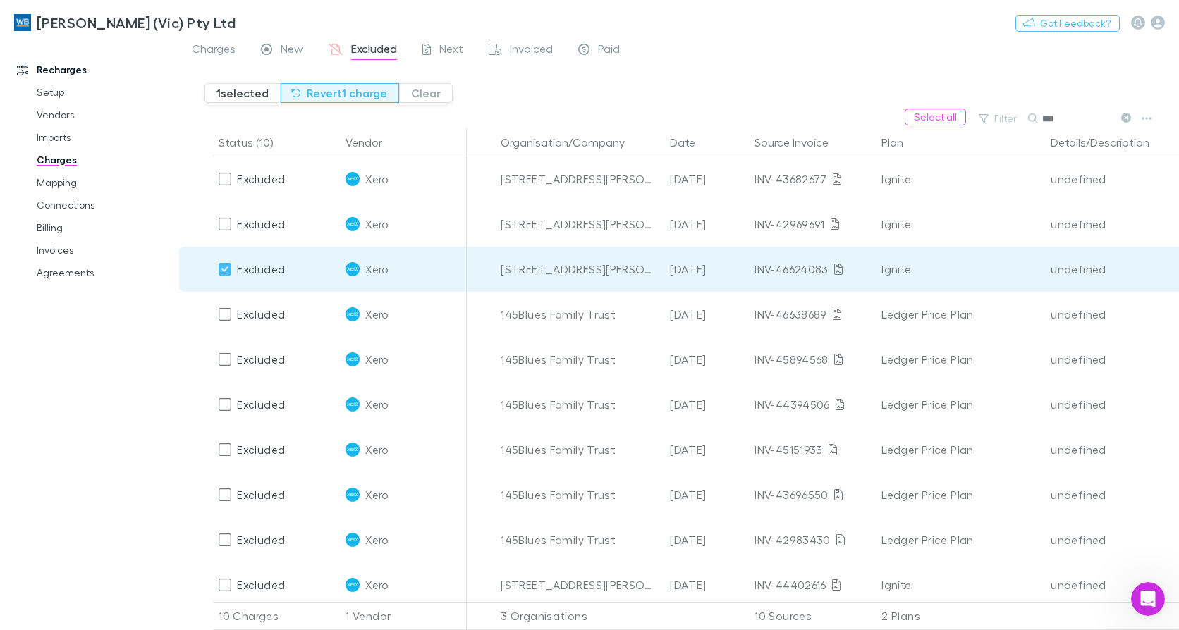
click at [356, 97] on button "Revert 1 charge" at bounding box center [340, 93] width 118 height 20
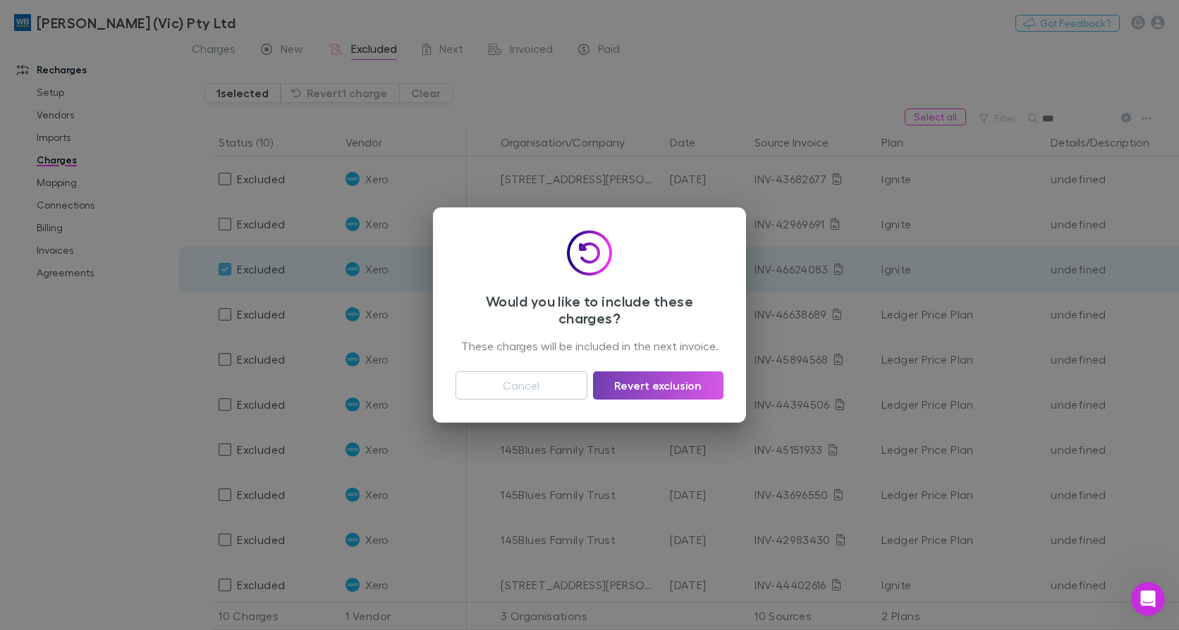
click at [690, 382] on button "Revert exclusion" at bounding box center [658, 386] width 130 height 28
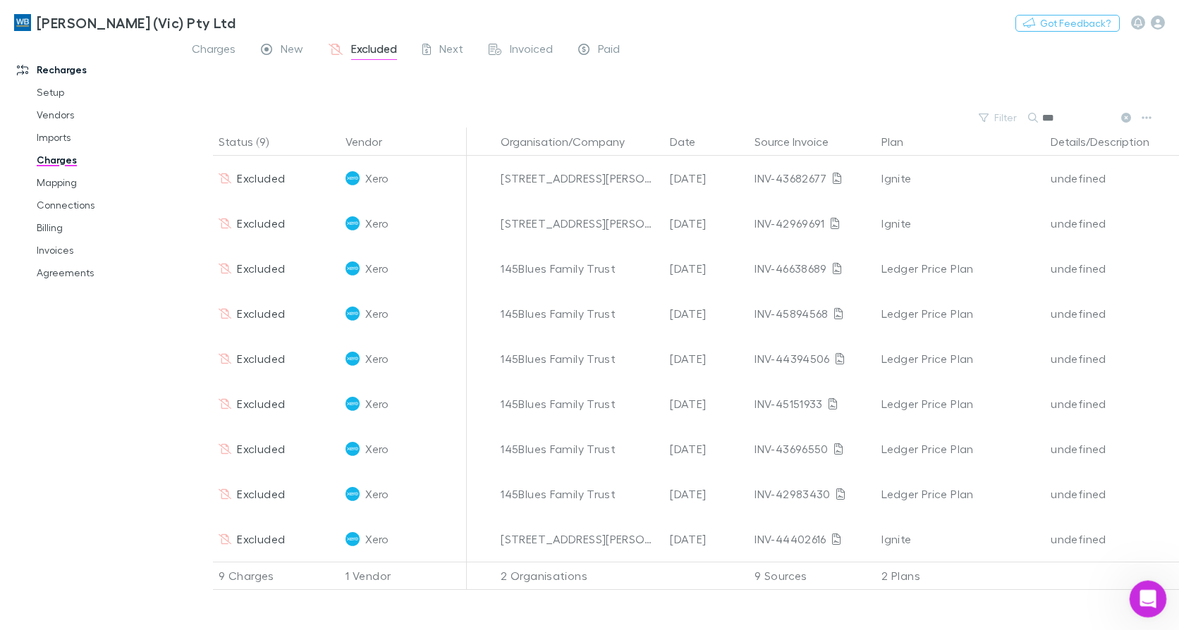
click at [1139, 597] on icon "Open Intercom Messenger" at bounding box center [1146, 597] width 23 height 23
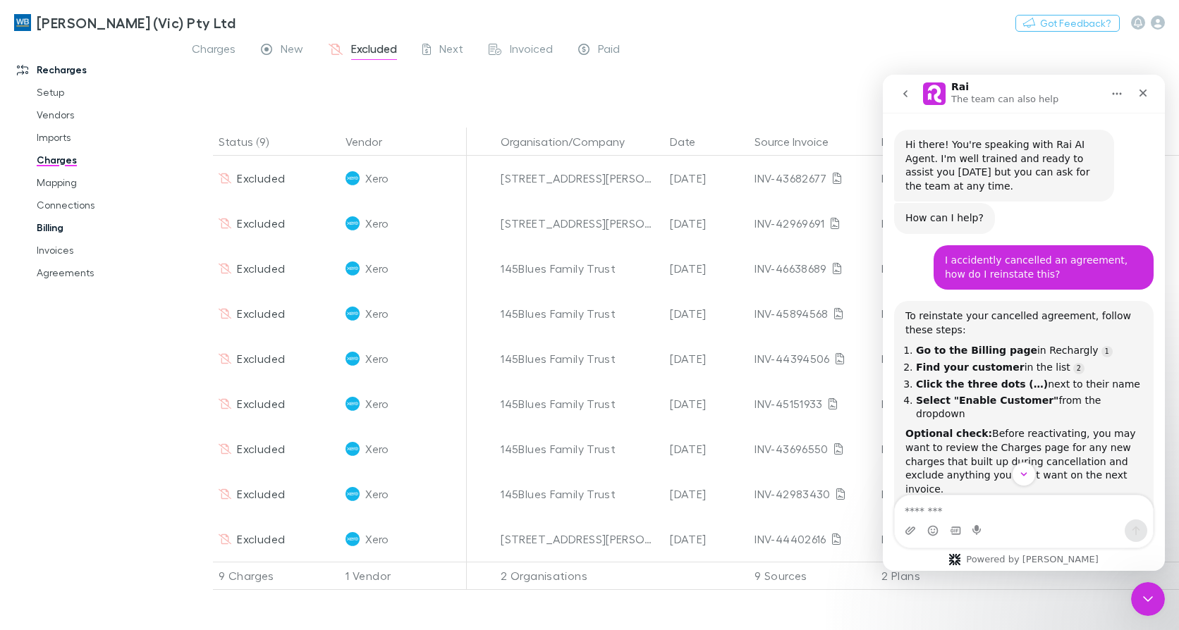
click at [37, 226] on link "Billing" at bounding box center [105, 228] width 164 height 23
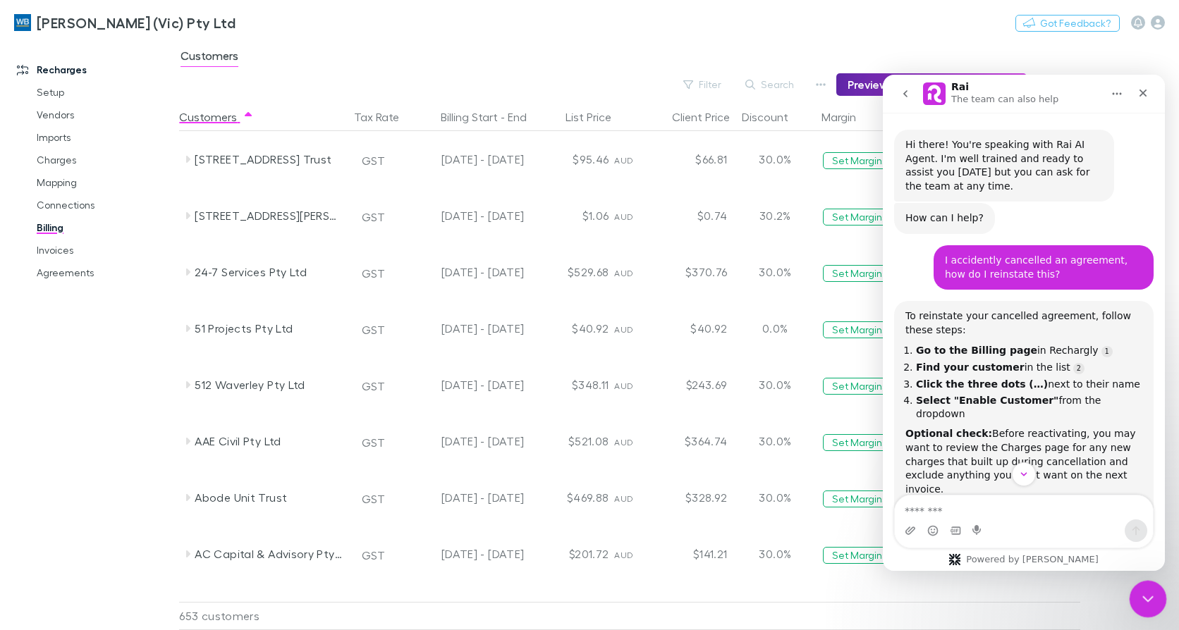
click at [1150, 601] on icon "Close Intercom Messenger" at bounding box center [1146, 597] width 17 height 17
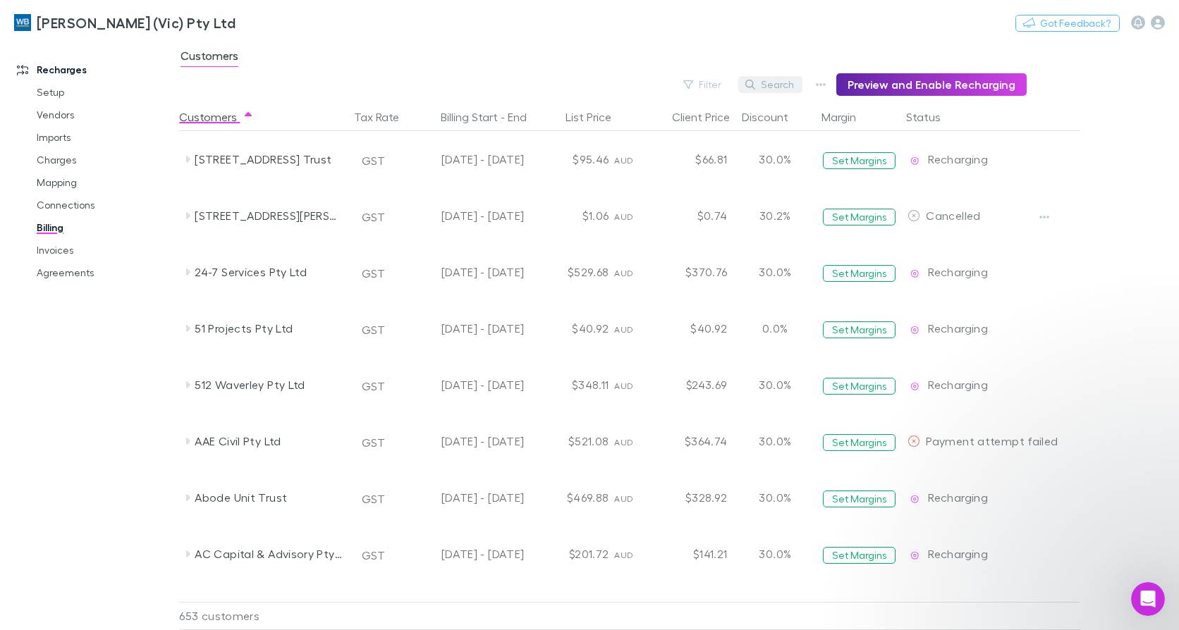
click at [771, 87] on button "Search" at bounding box center [770, 84] width 64 height 17
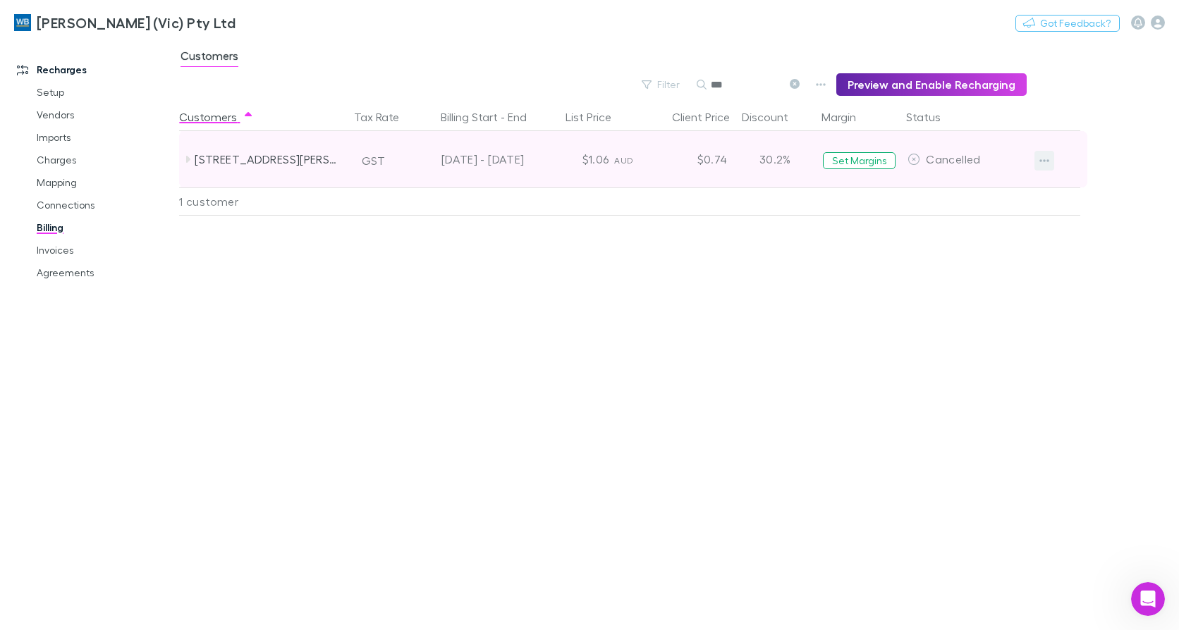
type input "***"
click at [1050, 162] on button "button" at bounding box center [1045, 161] width 20 height 20
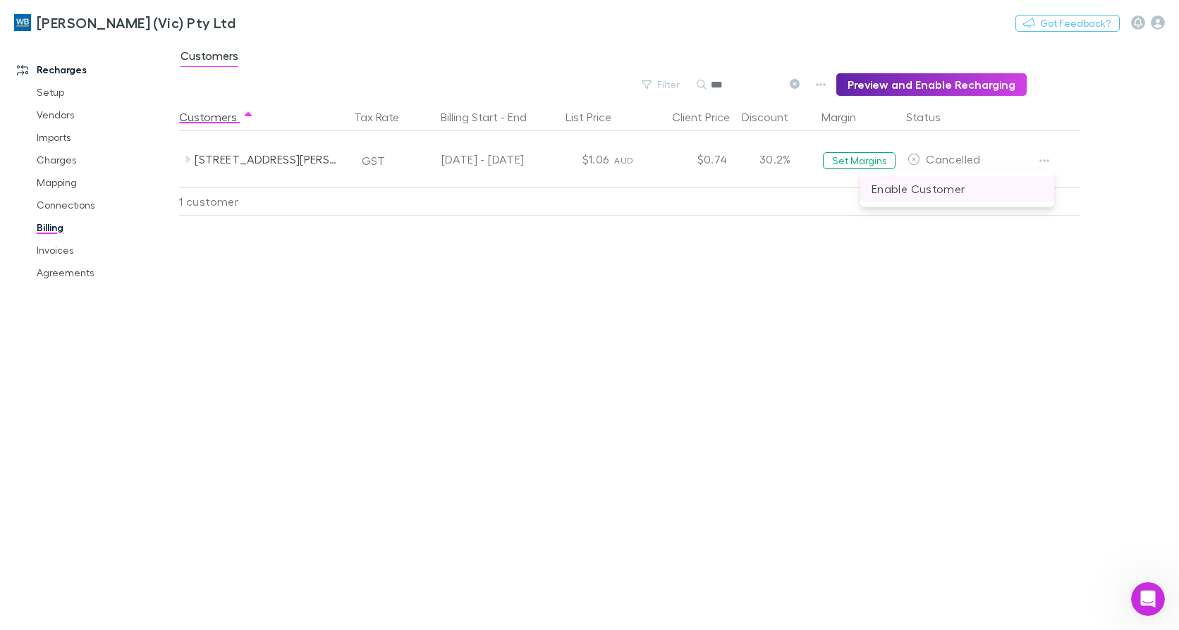
click at [914, 193] on p "Enable Customer" at bounding box center [957, 189] width 171 height 17
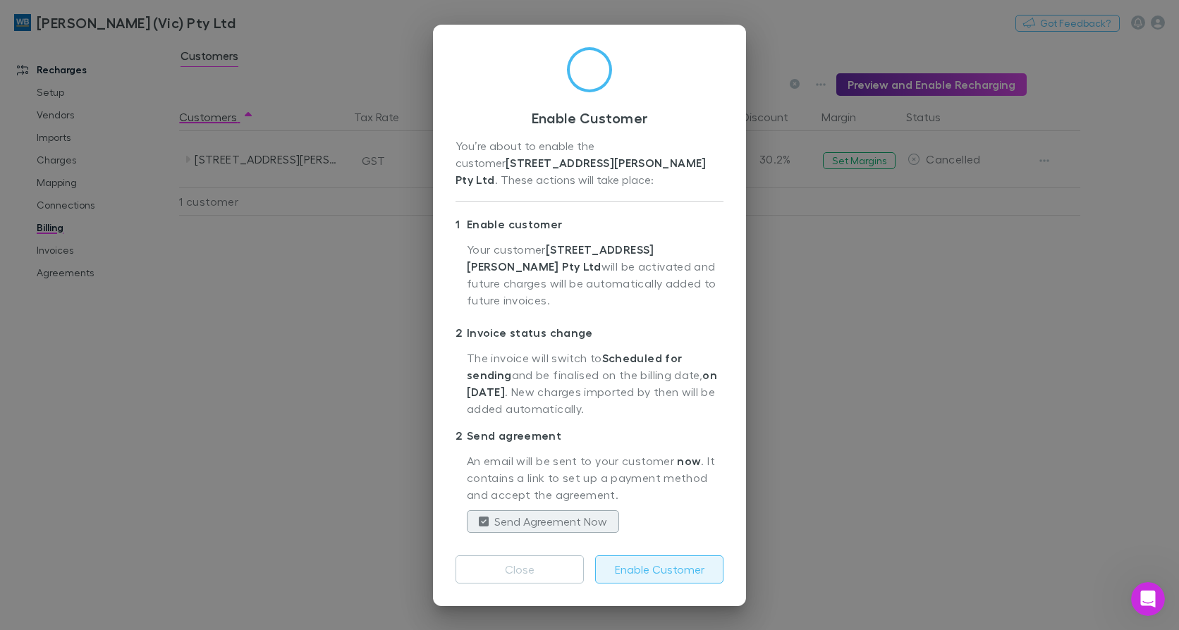
click at [681, 556] on button "Enable Customer" at bounding box center [659, 570] width 128 height 28
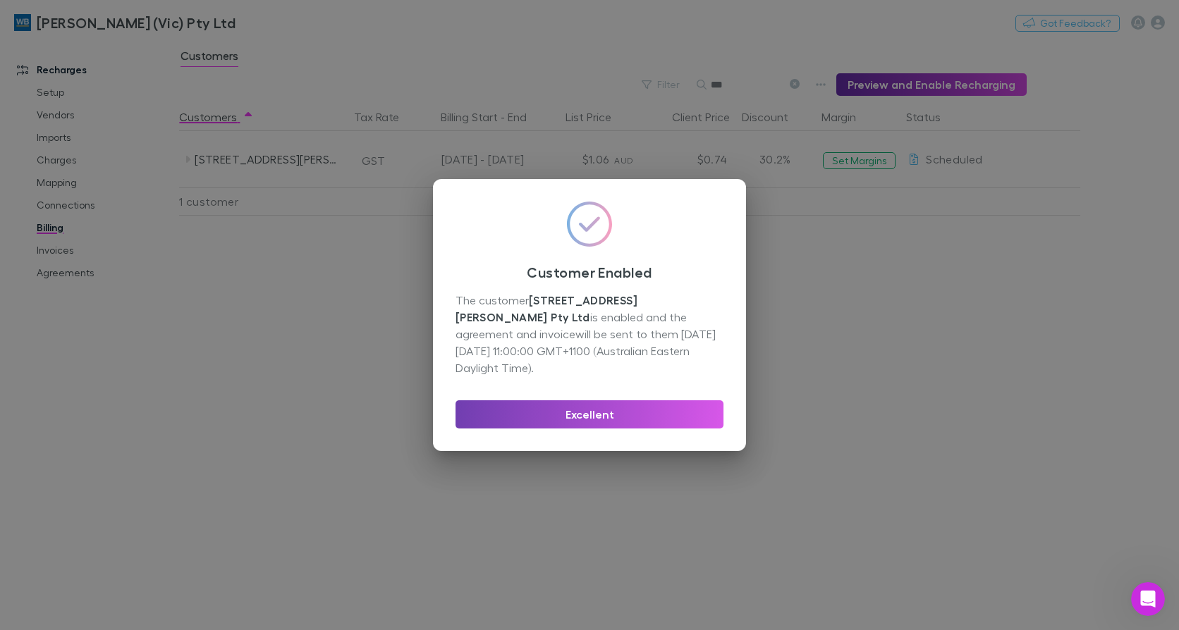
click at [607, 407] on button "Excellent" at bounding box center [590, 415] width 268 height 28
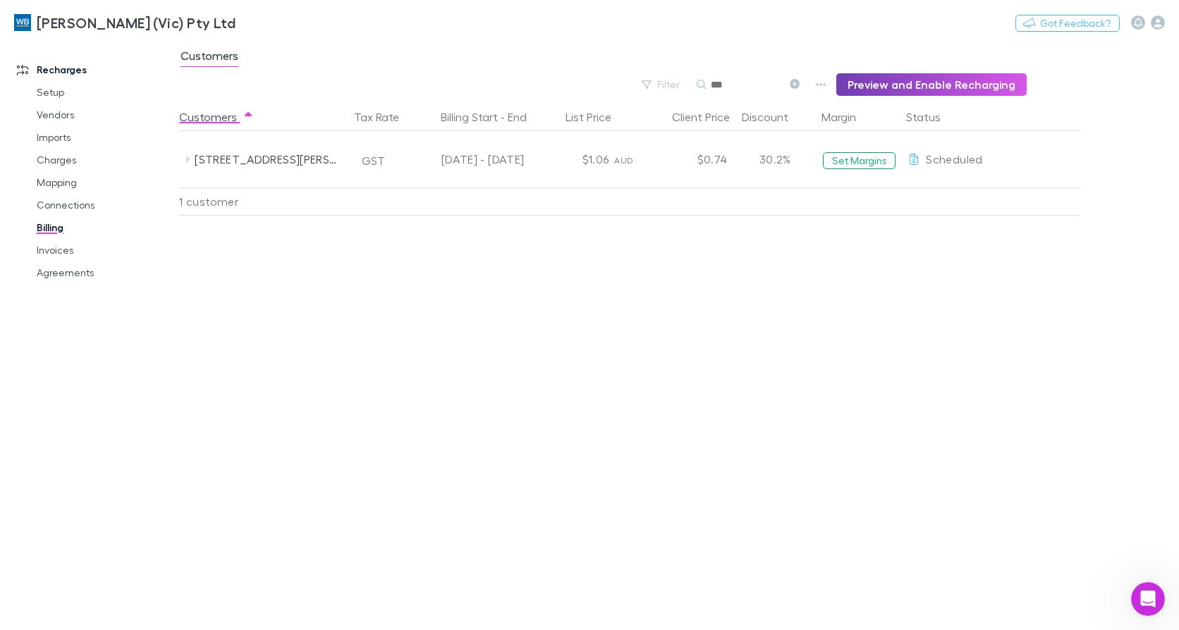
click at [915, 82] on button "Preview and Enable Recharging" at bounding box center [931, 84] width 190 height 23
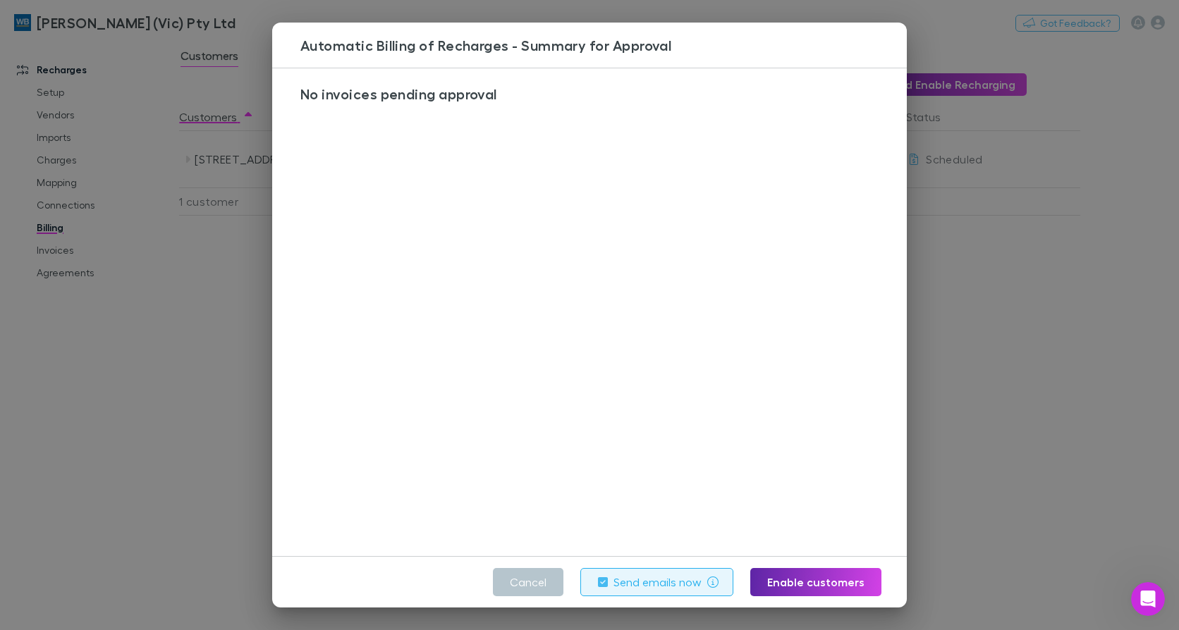
drag, startPoint x: 530, startPoint y: 586, endPoint x: 6, endPoint y: 516, distance: 528.7
click at [530, 586] on button "Cancel" at bounding box center [528, 582] width 71 height 28
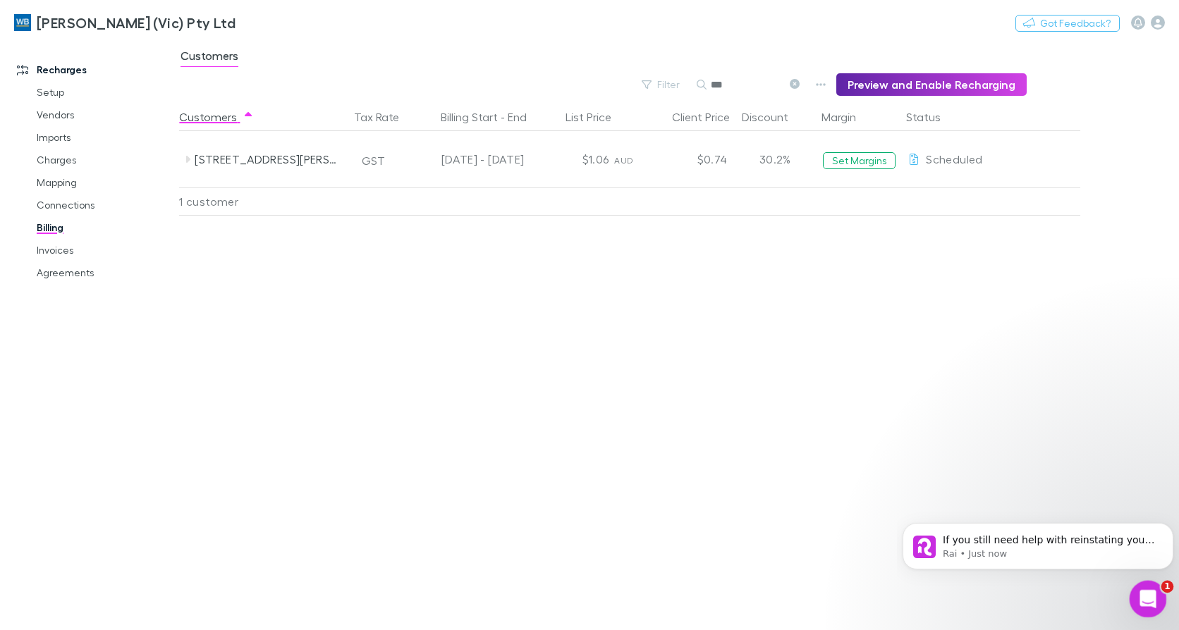
click at [1146, 593] on icon "Open Intercom Messenger" at bounding box center [1146, 597] width 10 height 11
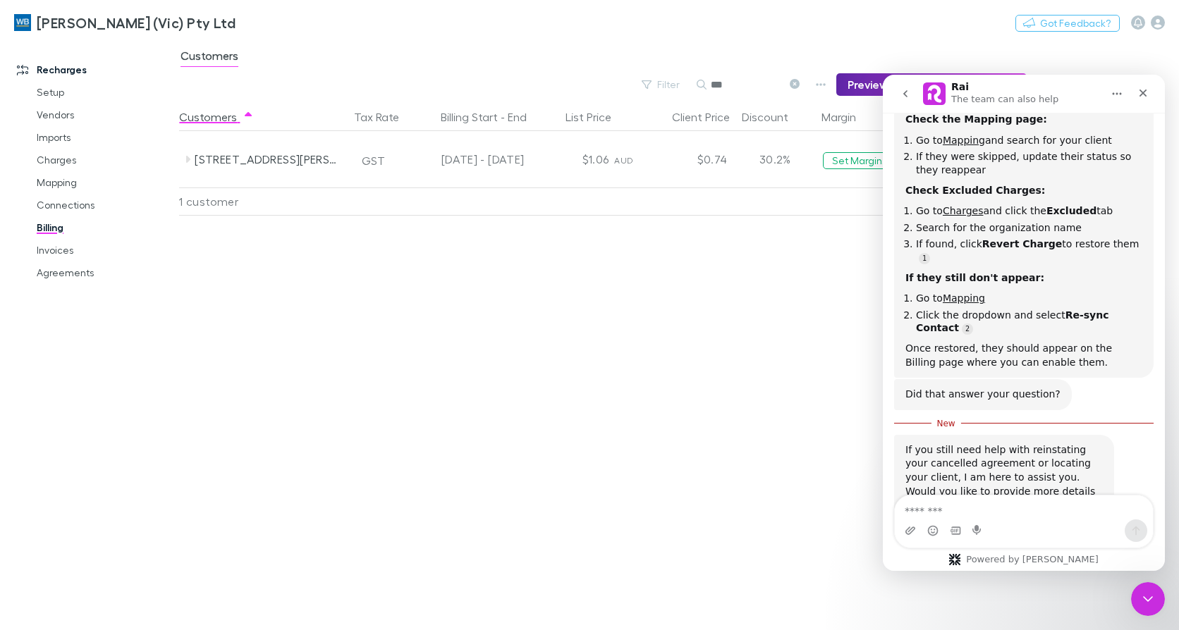
scroll to position [584, 0]
click at [938, 506] on textarea "Message…" at bounding box center [1024, 508] width 258 height 24
type textarea "**********"
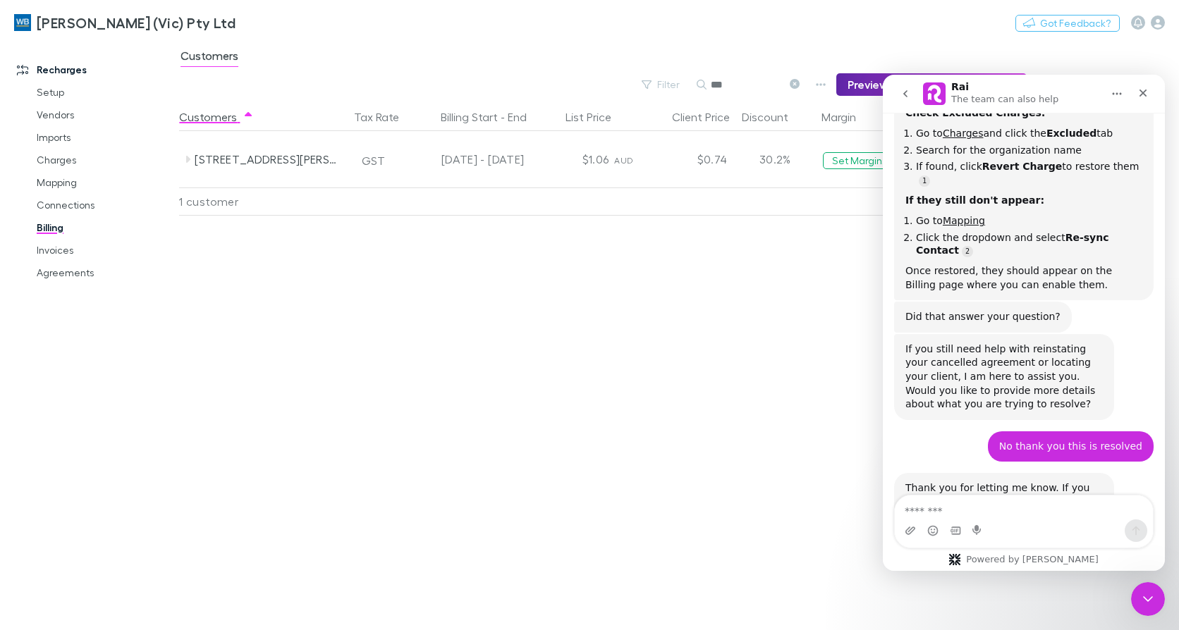
scroll to position [762, 0]
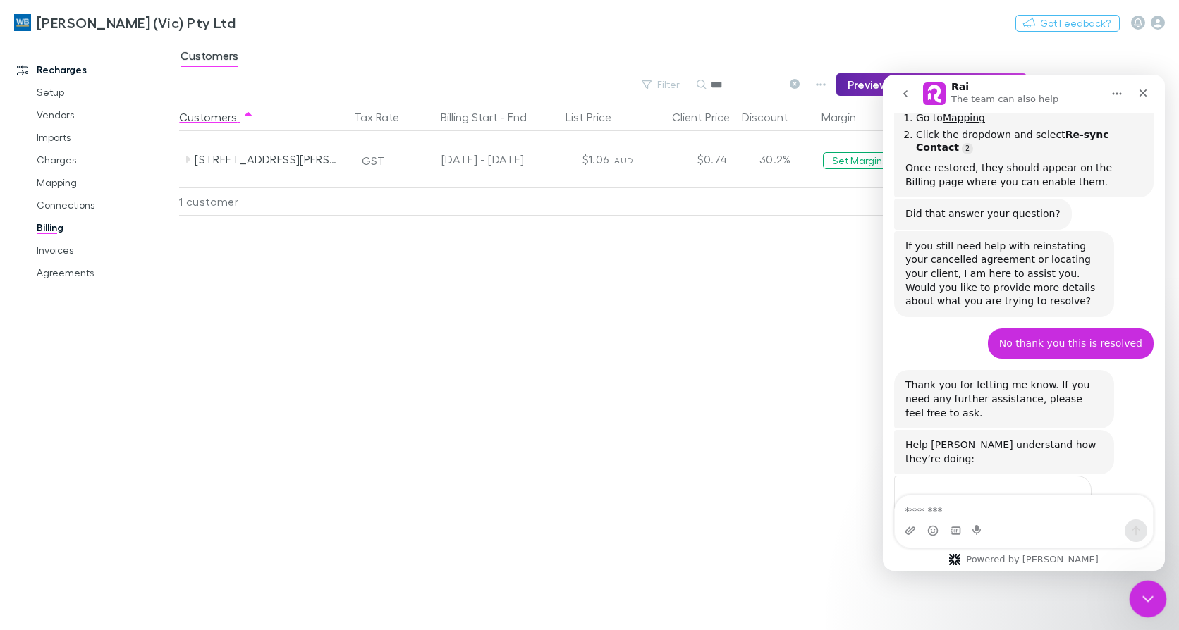
click at [1143, 597] on icon "Close Intercom Messenger" at bounding box center [1146, 598] width 10 height 6
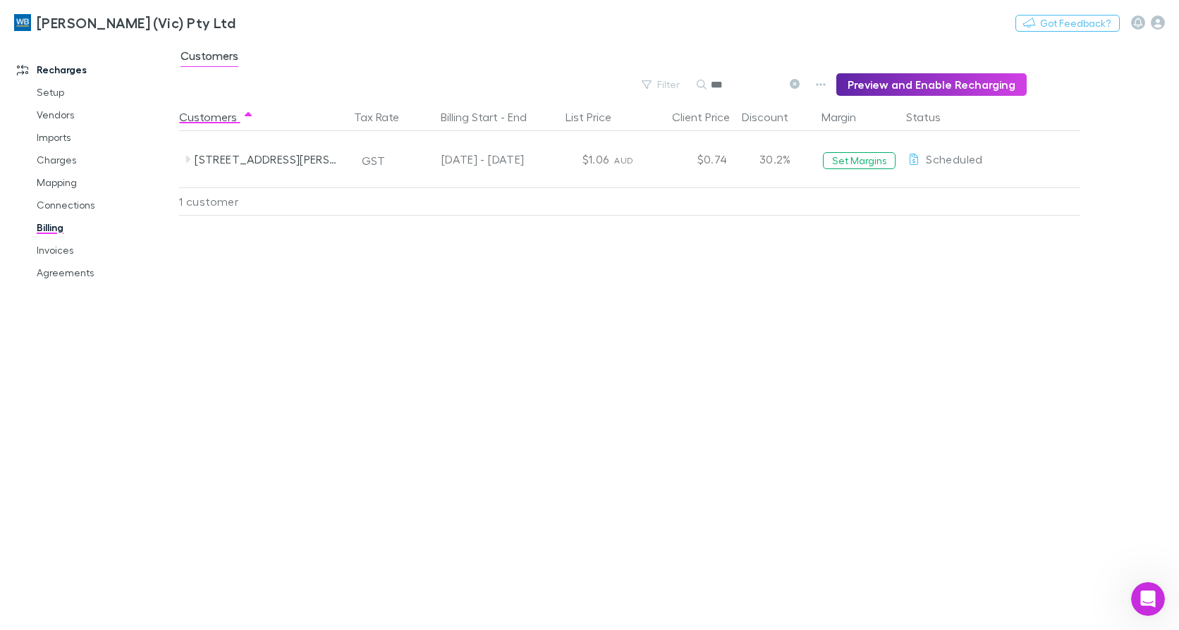
drag, startPoint x: 62, startPoint y: 252, endPoint x: 781, endPoint y: 80, distance: 739.0
click at [62, 252] on link "Invoices" at bounding box center [105, 250] width 164 height 23
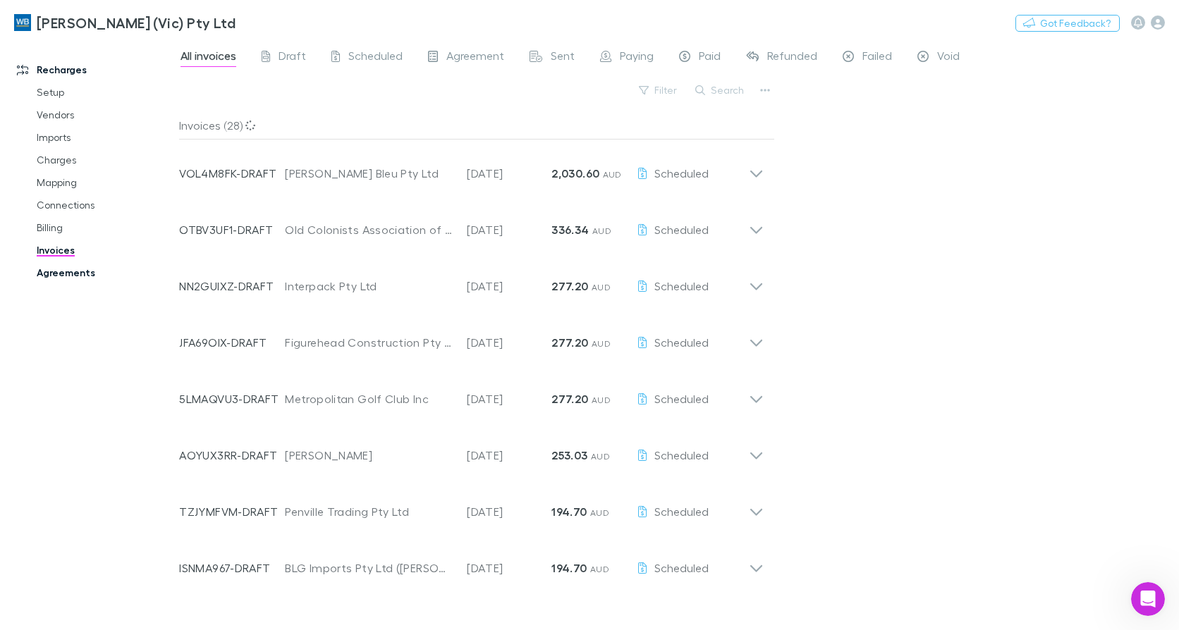
click at [69, 272] on link "Agreements" at bounding box center [105, 273] width 164 height 23
click at [726, 90] on button "Search" at bounding box center [720, 90] width 64 height 17
type input "*****"
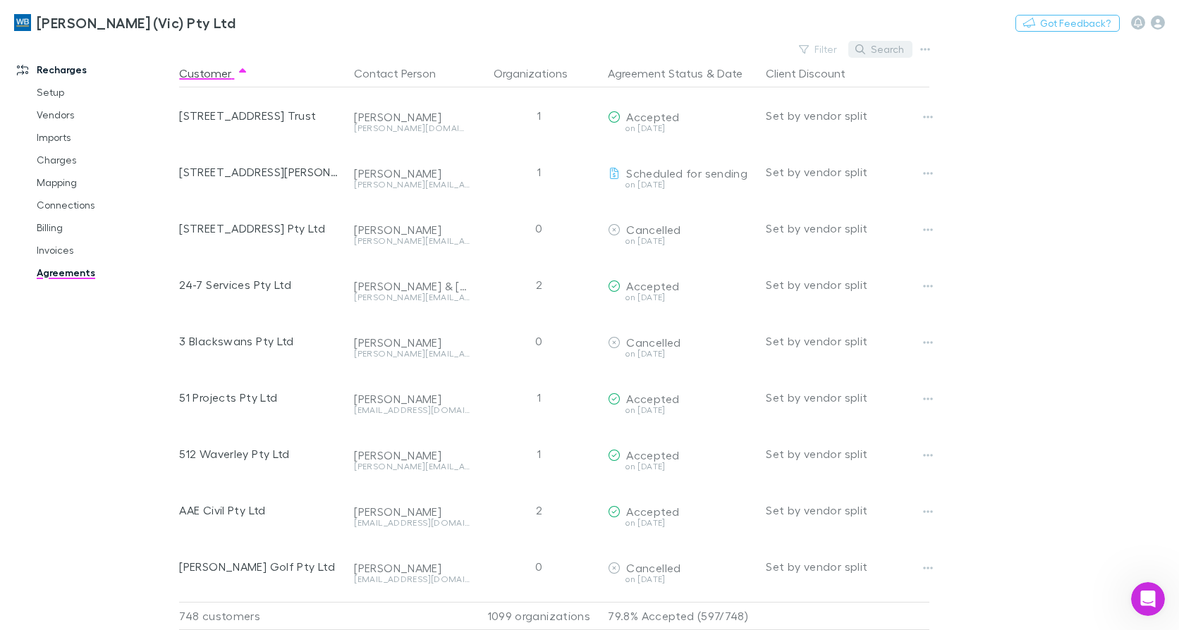
click at [883, 51] on button "Search" at bounding box center [880, 49] width 64 height 17
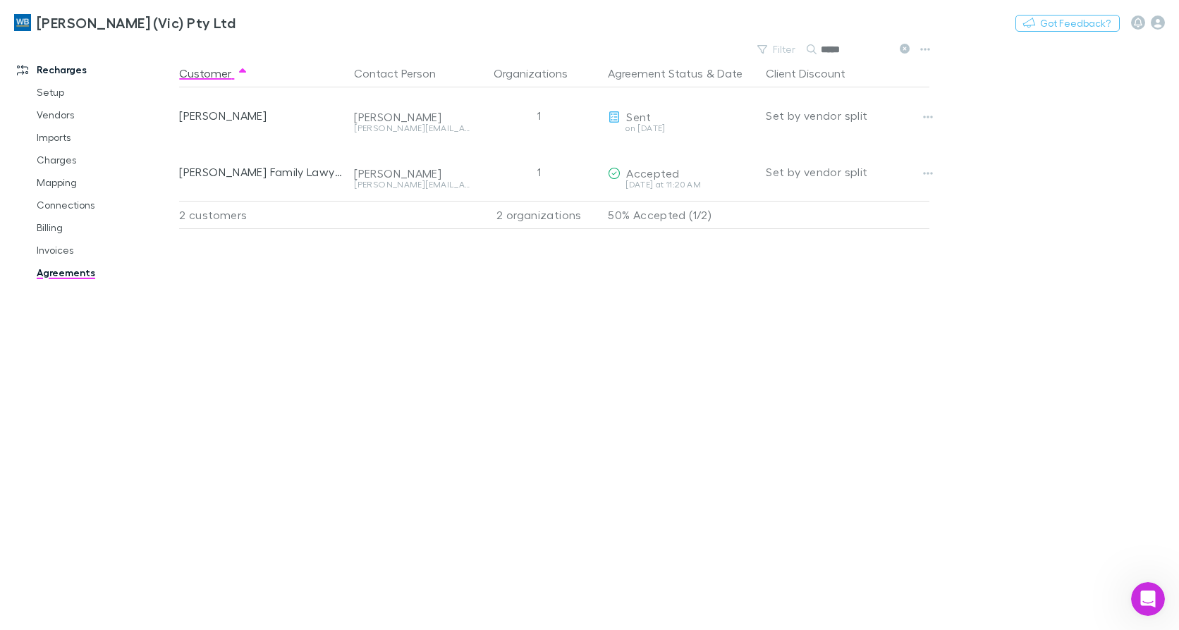
type input "*****"
click at [54, 255] on link "Invoices" at bounding box center [105, 250] width 164 height 23
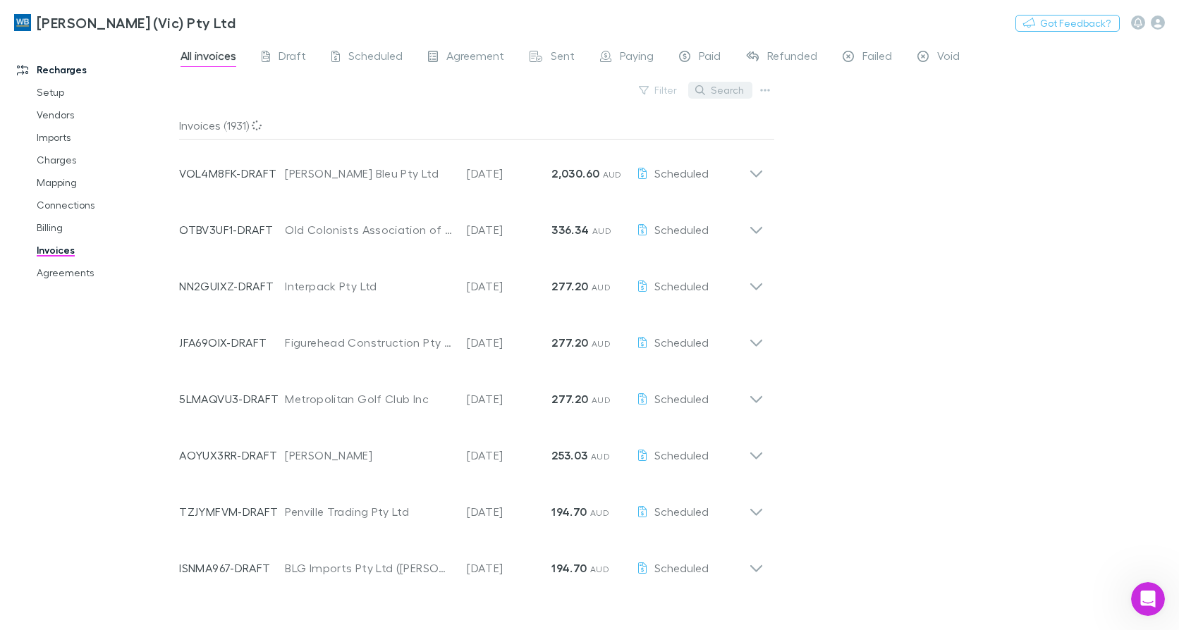
click at [721, 92] on button "Search" at bounding box center [720, 90] width 64 height 17
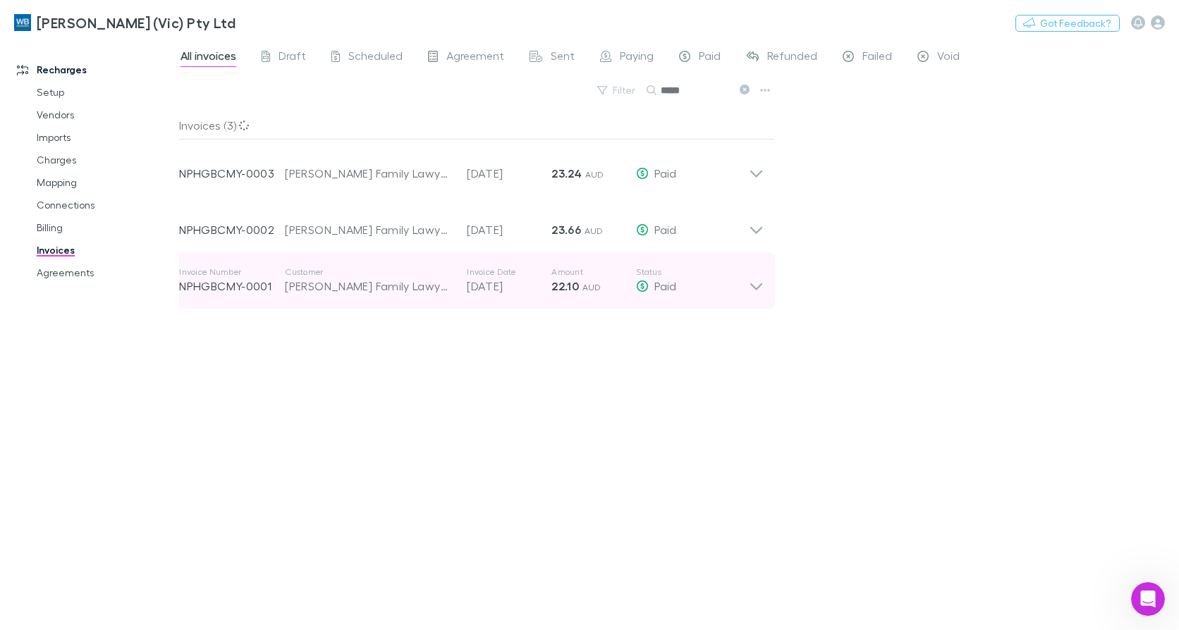
type input "*****"
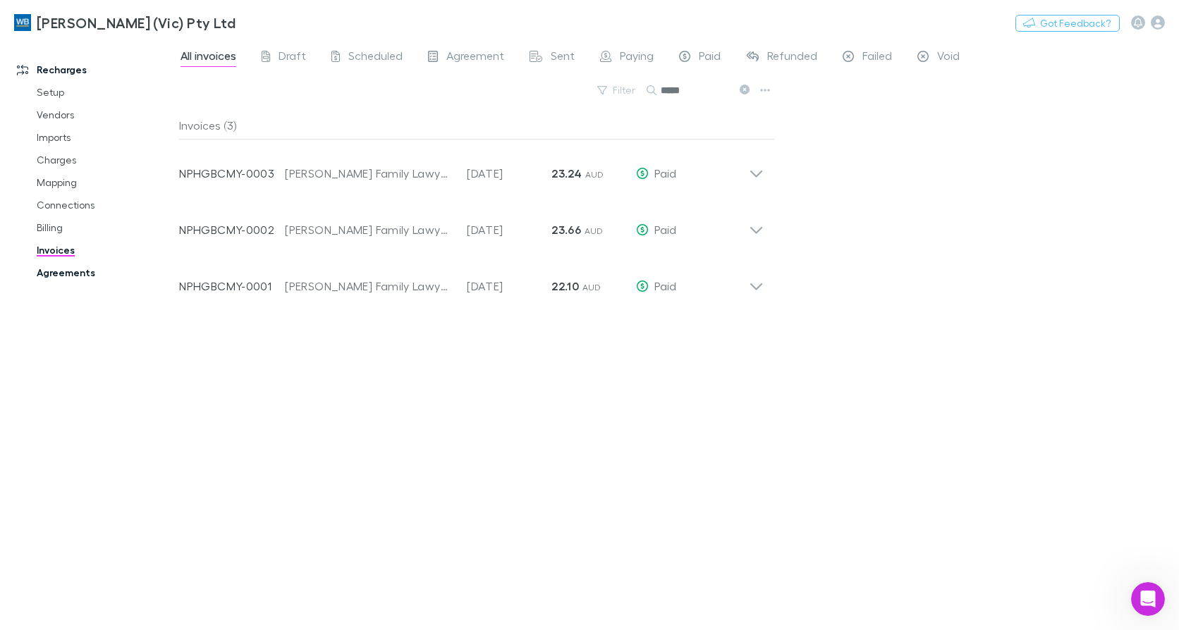
click at [78, 273] on link "Agreements" at bounding box center [105, 273] width 164 height 23
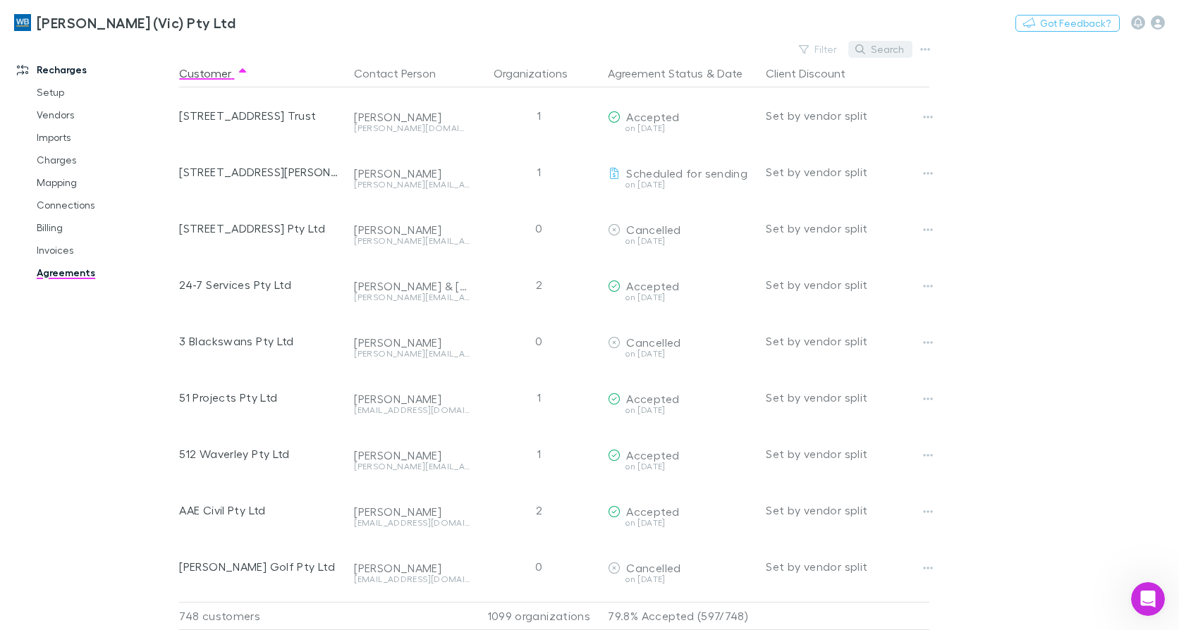
click at [884, 53] on button "Search" at bounding box center [880, 49] width 64 height 17
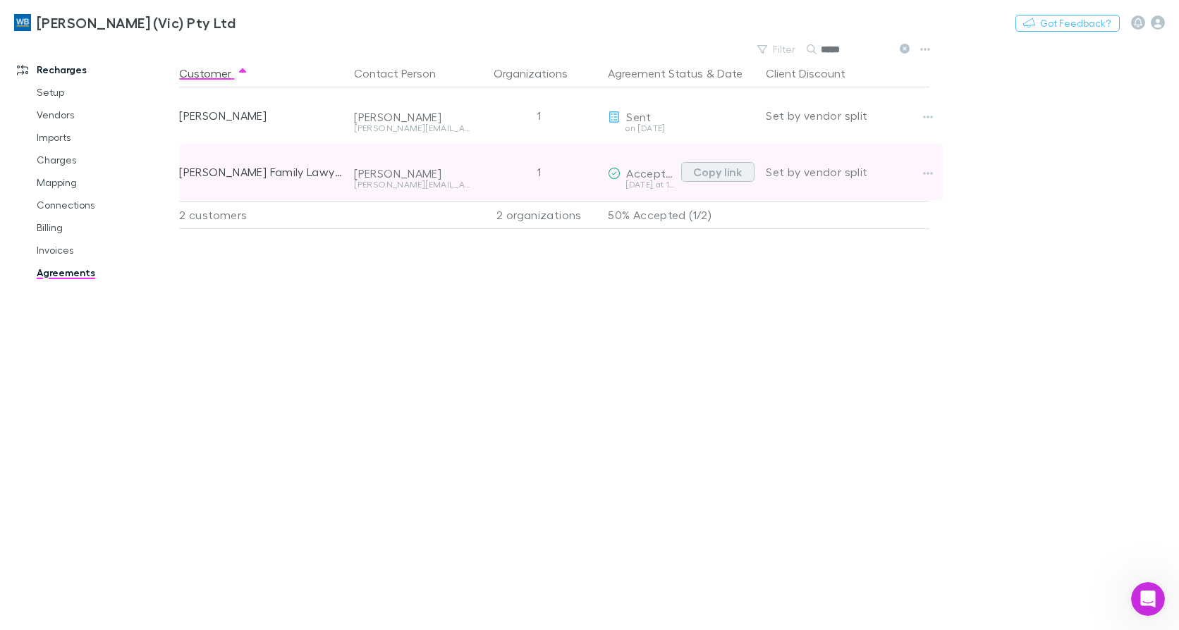
type input "*****"
click at [720, 171] on button "Copy link" at bounding box center [717, 172] width 73 height 20
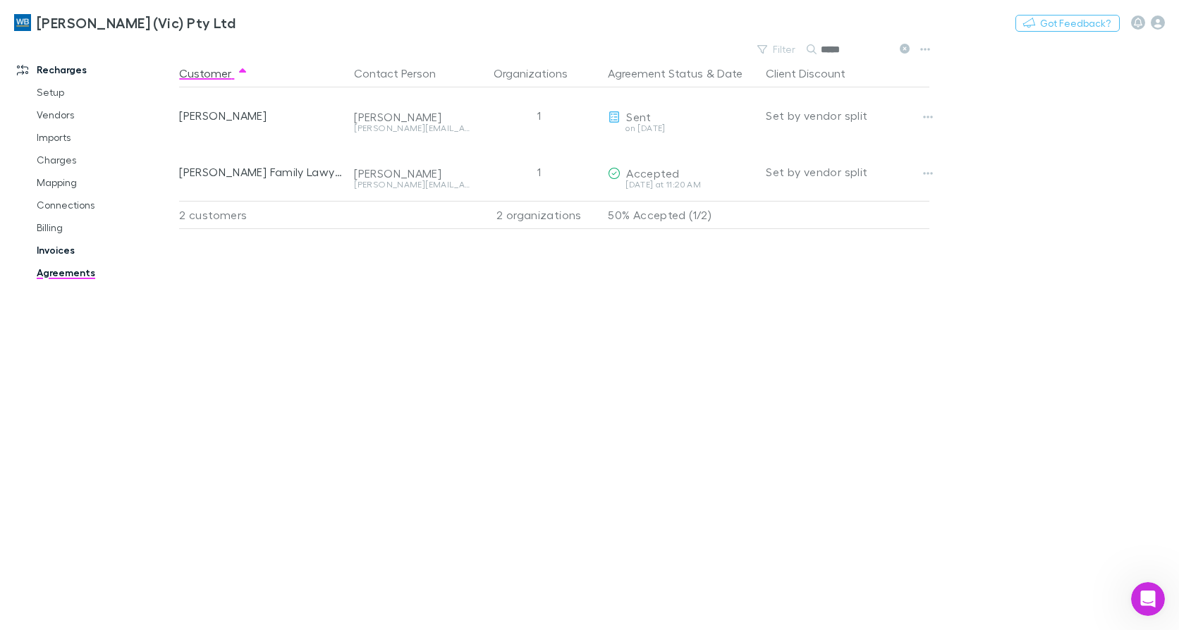
click at [68, 248] on link "Invoices" at bounding box center [105, 250] width 164 height 23
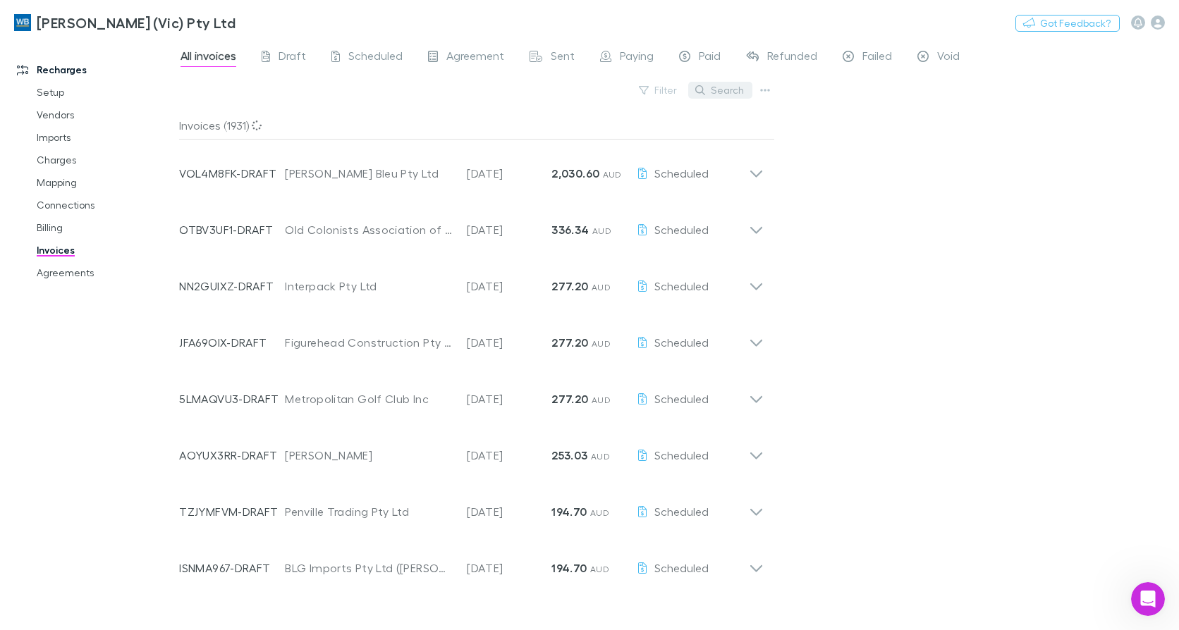
click at [739, 93] on button "Search" at bounding box center [720, 90] width 64 height 17
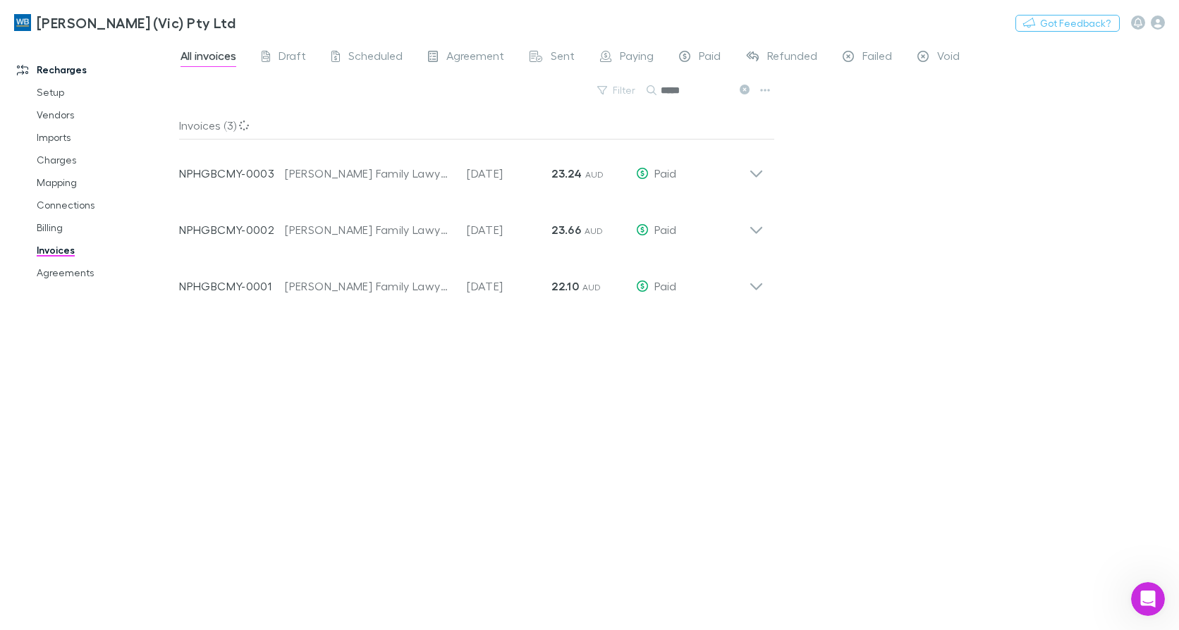
type input "*****"
click at [752, 281] on icon at bounding box center [756, 281] width 15 height 28
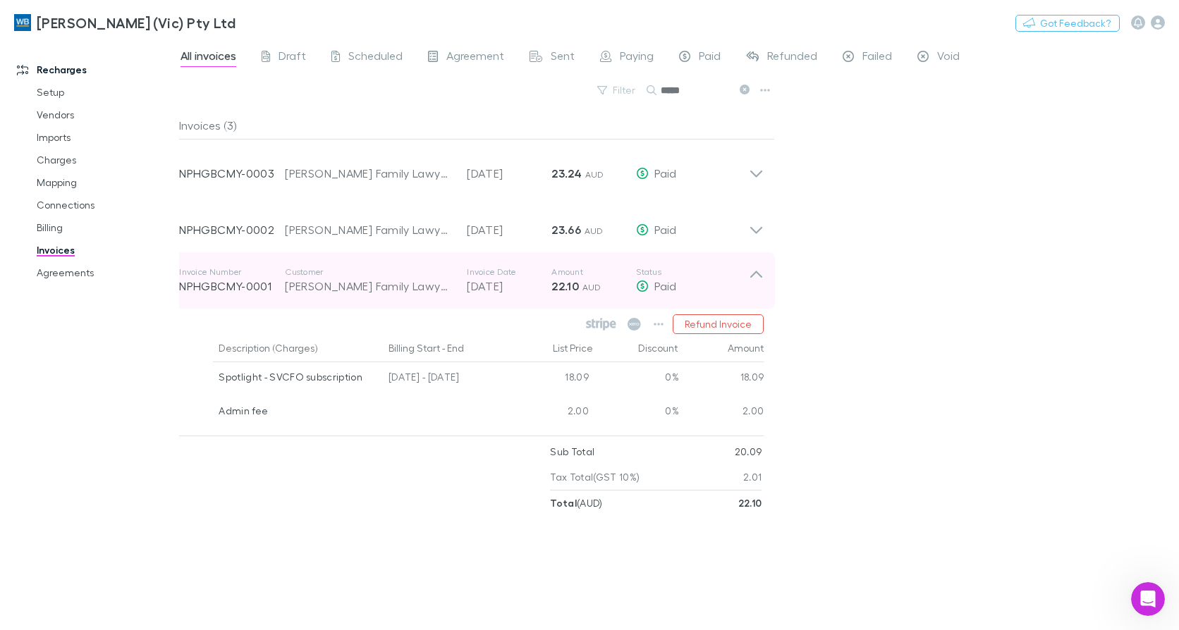
click at [757, 275] on icon at bounding box center [756, 281] width 15 height 28
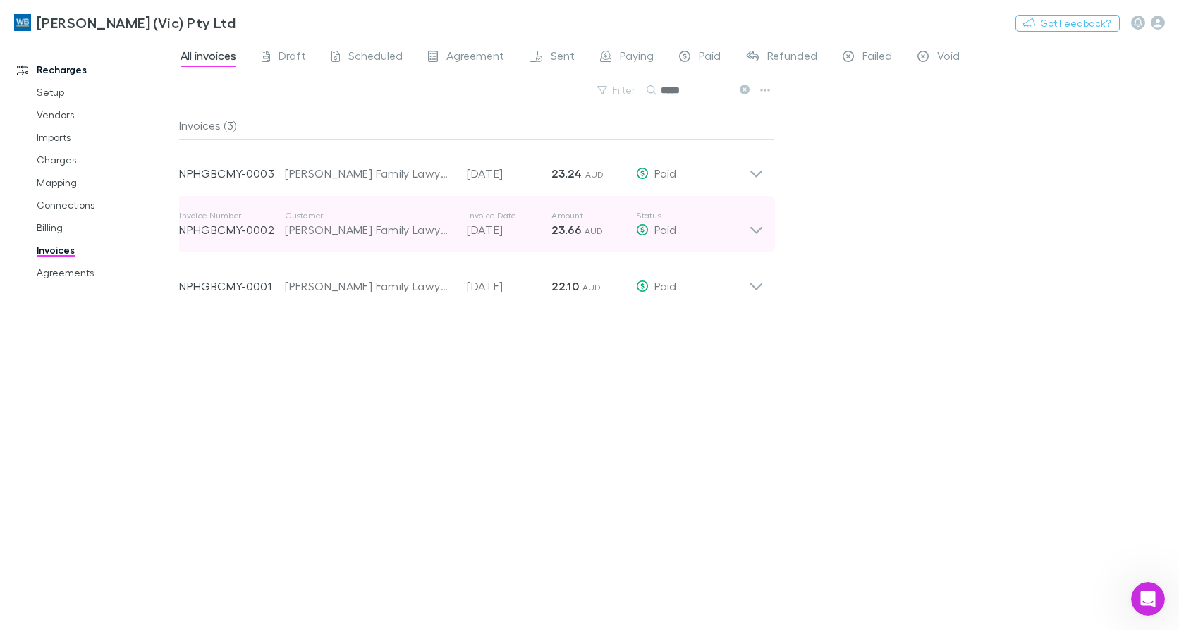
click at [752, 226] on icon at bounding box center [756, 224] width 15 height 28
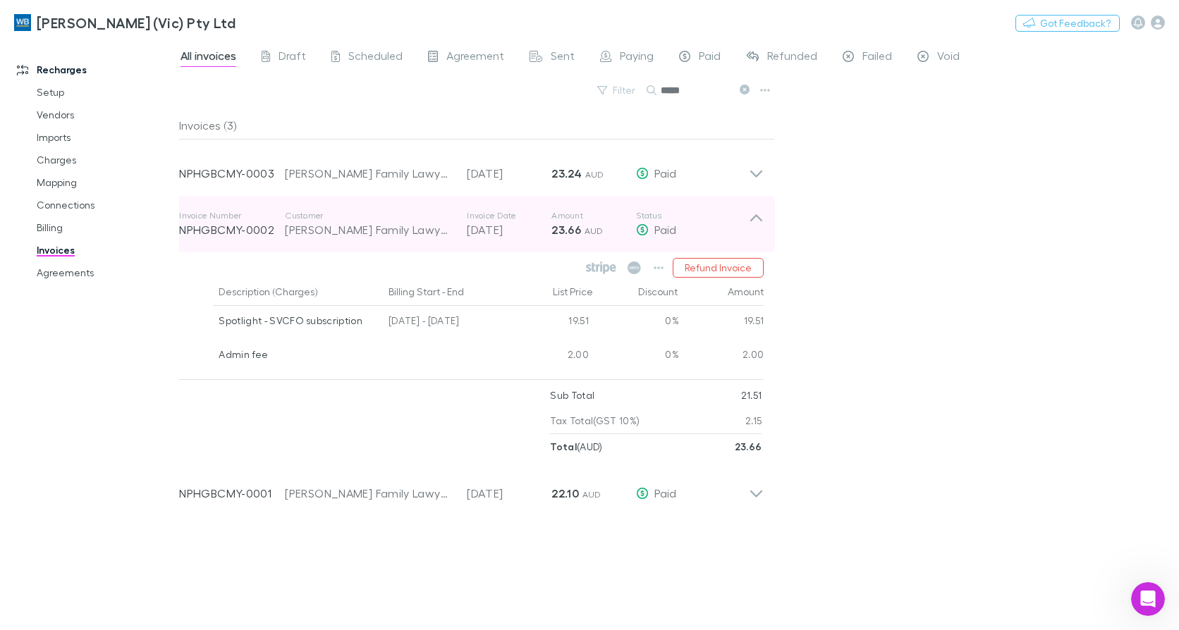
click at [766, 217] on div "Invoice Number NPHGBCMY-0002 Customer [PERSON_NAME] Family Lawyers Pty Ltd Invo…" at bounding box center [471, 224] width 607 height 56
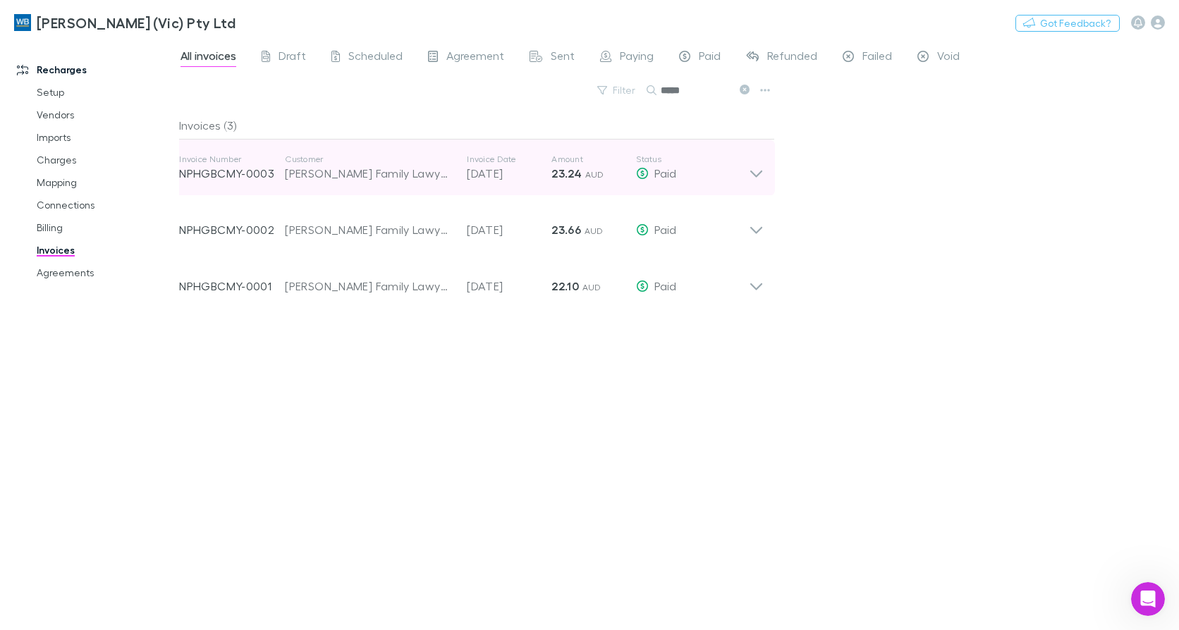
click at [750, 176] on icon at bounding box center [756, 168] width 15 height 28
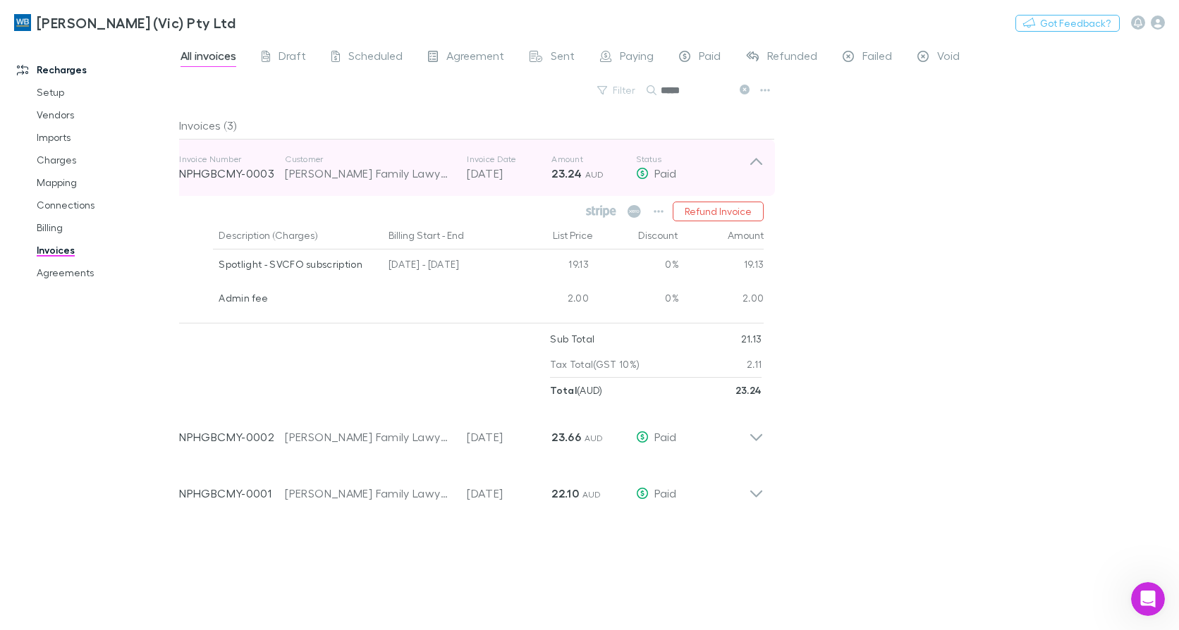
click at [751, 175] on icon at bounding box center [756, 168] width 15 height 28
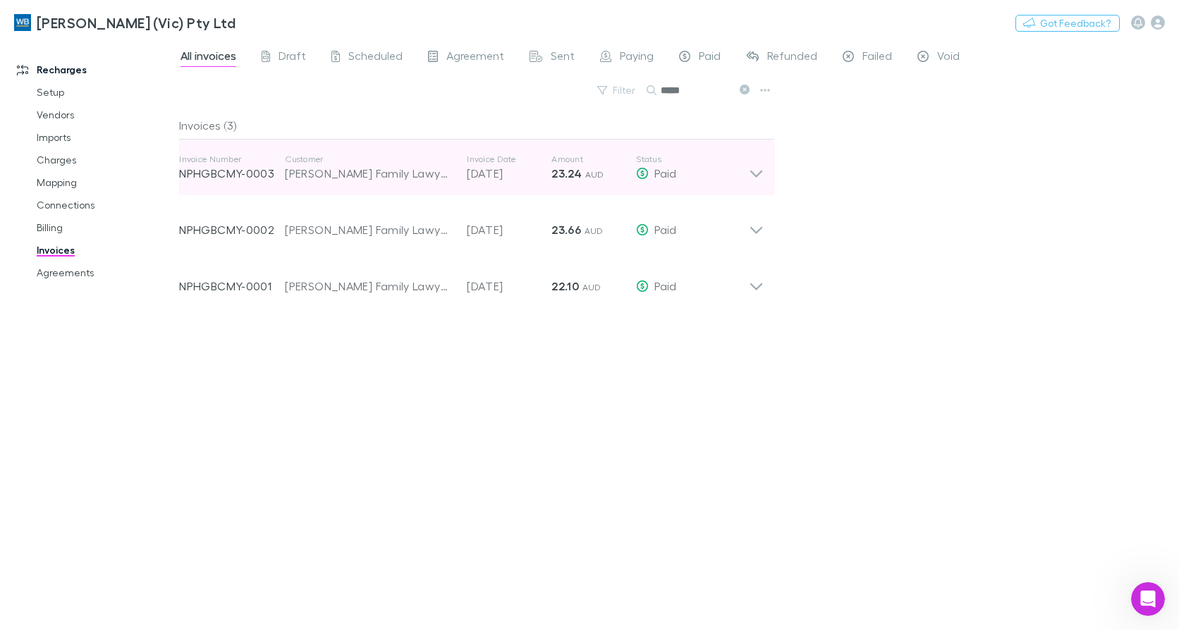
click at [759, 178] on icon at bounding box center [756, 168] width 15 height 28
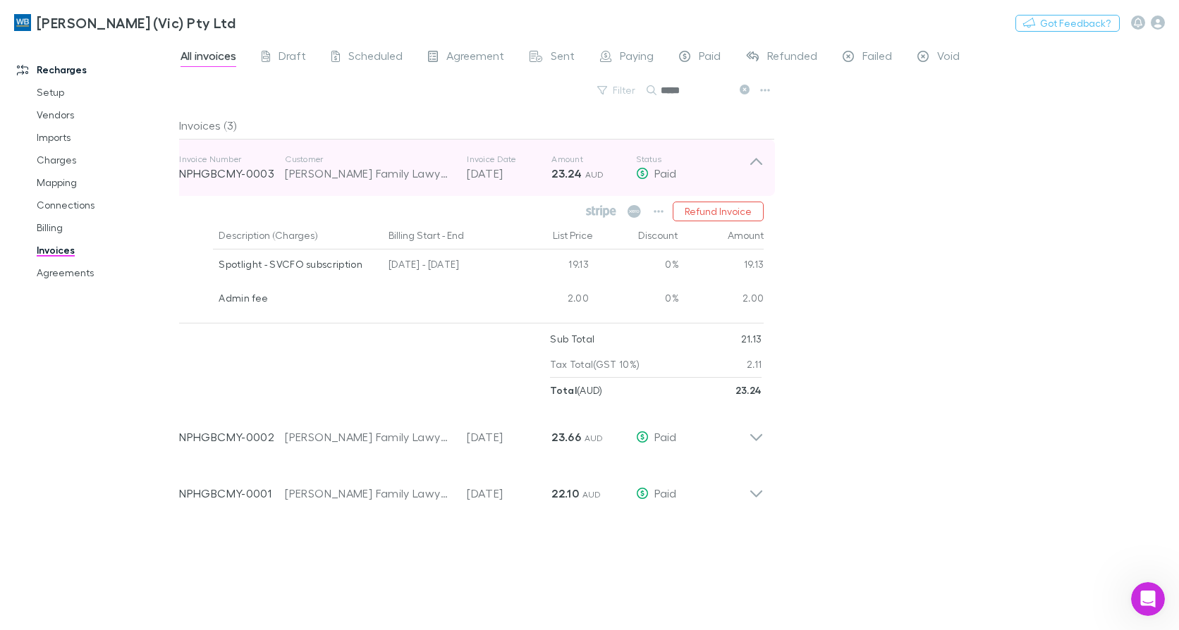
click at [759, 178] on icon at bounding box center [756, 168] width 15 height 28
